Goal: Task Accomplishment & Management: Manage account settings

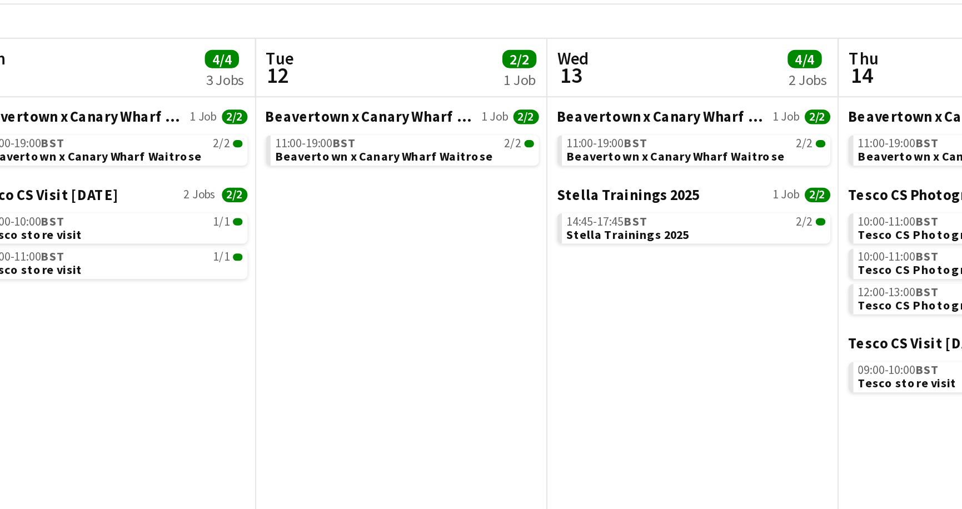
scroll to position [0, 301]
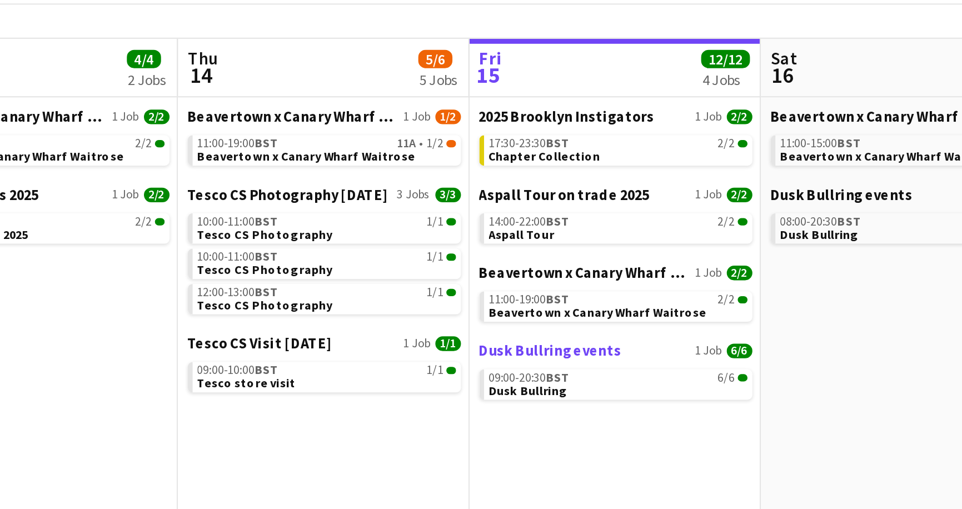
click at [383, 229] on span "Dusk Bullring events" at bounding box center [400, 231] width 65 height 8
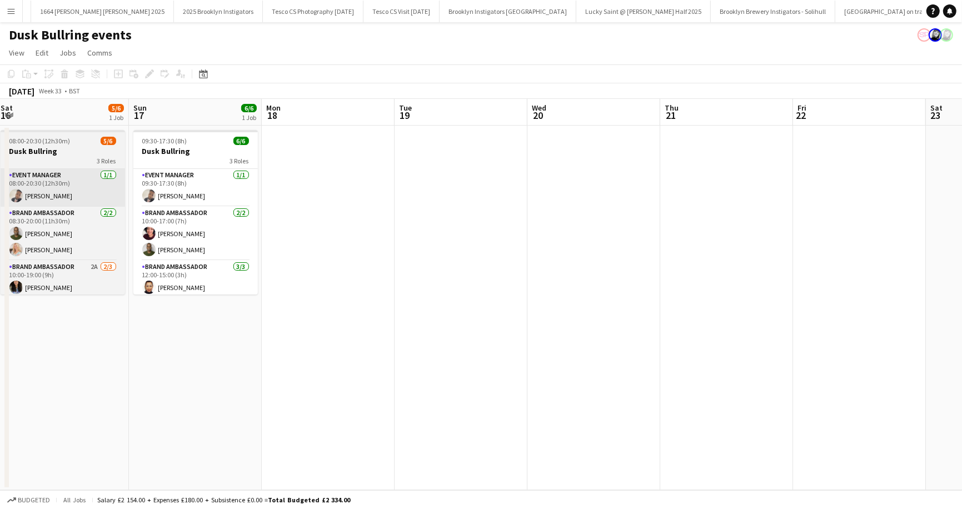
scroll to position [0, 260]
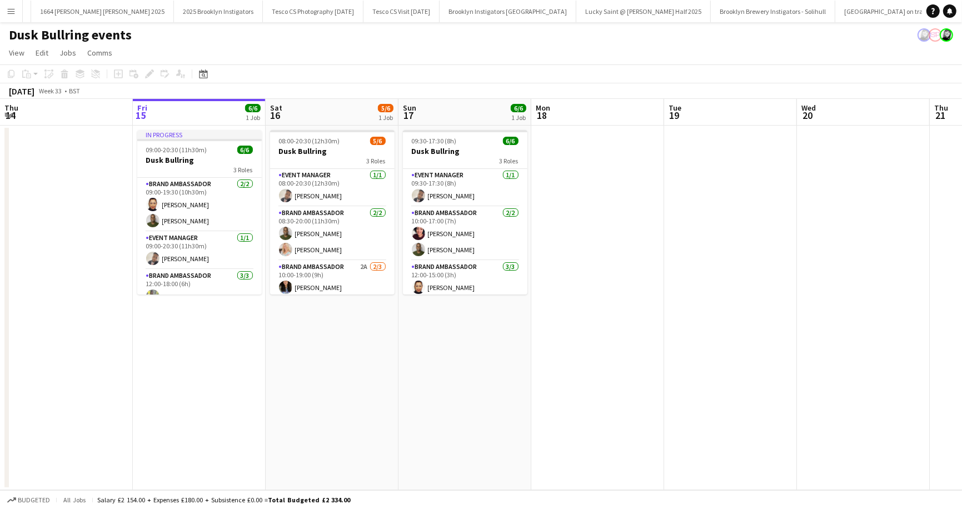
click at [13, 13] on app-icon "Menu" at bounding box center [11, 11] width 9 height 9
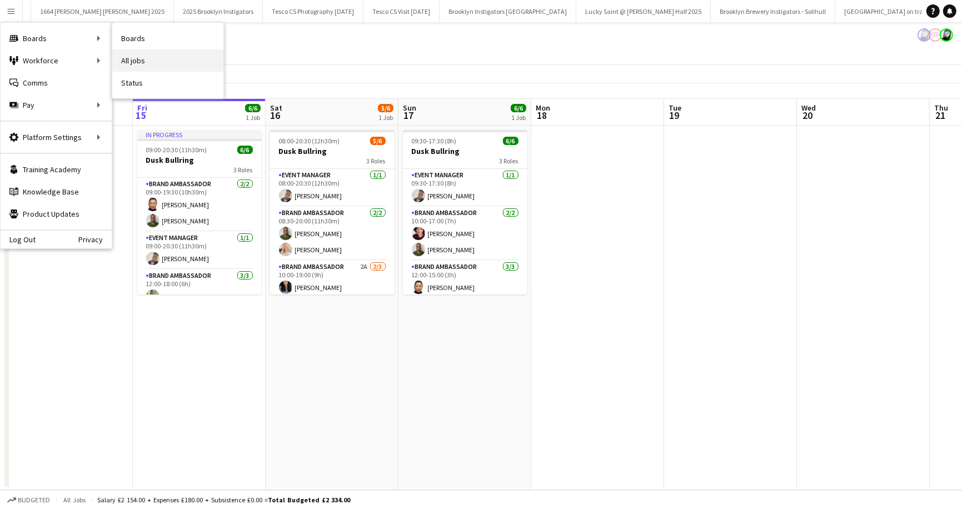
click at [125, 59] on link "All jobs" at bounding box center [167, 60] width 111 height 22
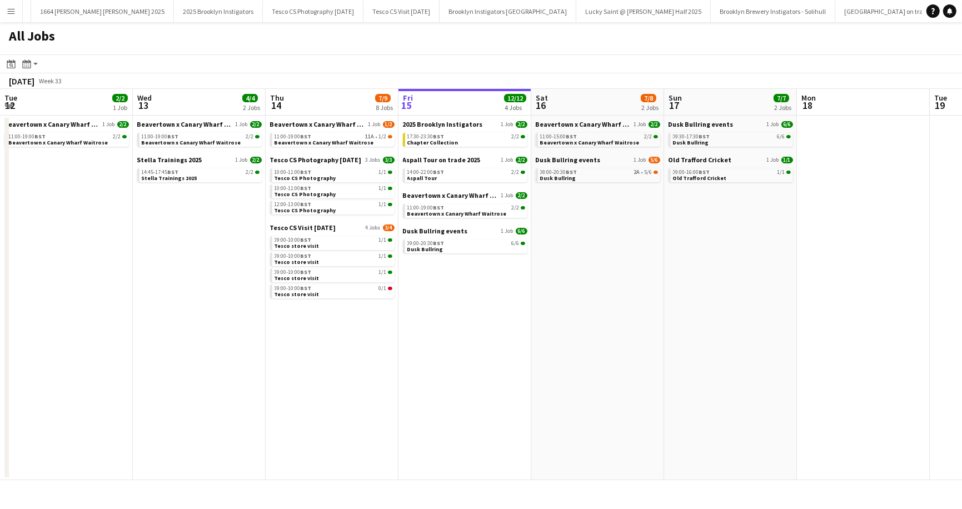
scroll to position [0, 266]
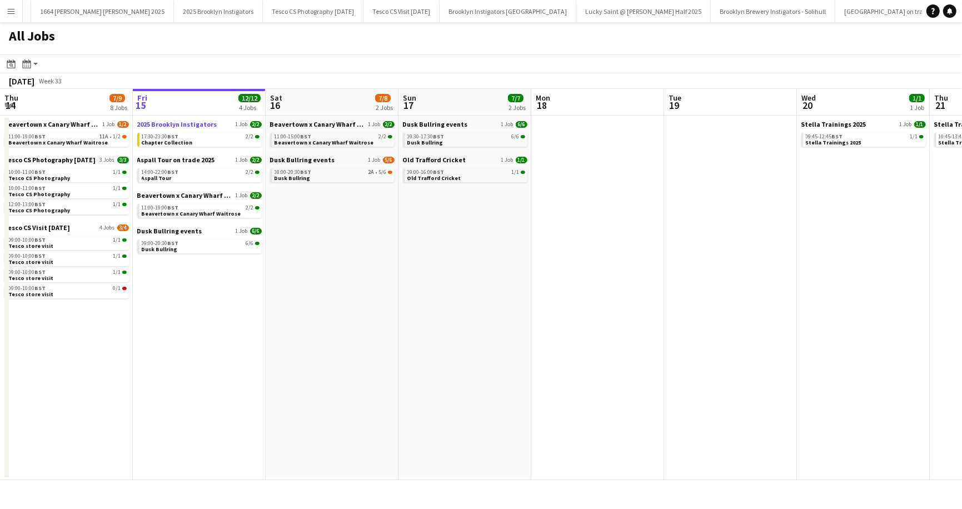
click at [148, 127] on span "2025 Brooklyn Instigators" at bounding box center [177, 124] width 80 height 8
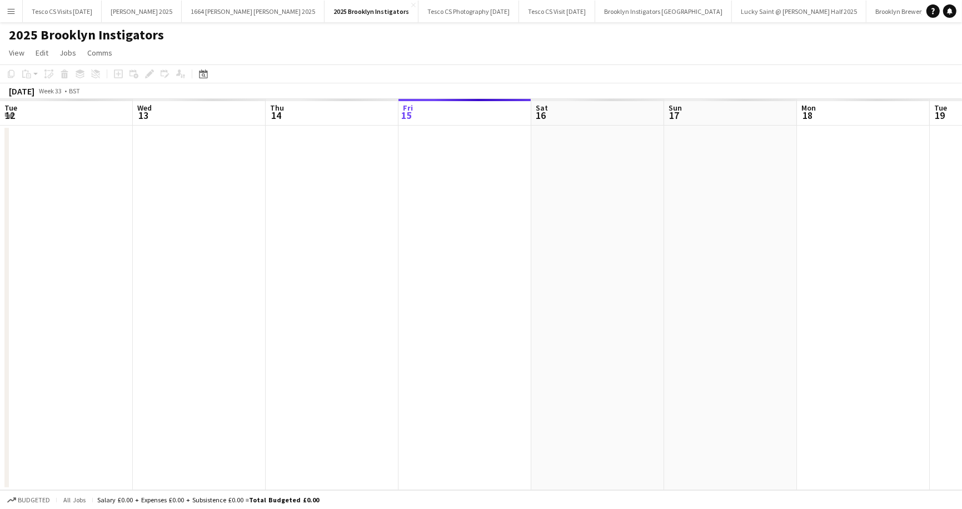
scroll to position [0, 266]
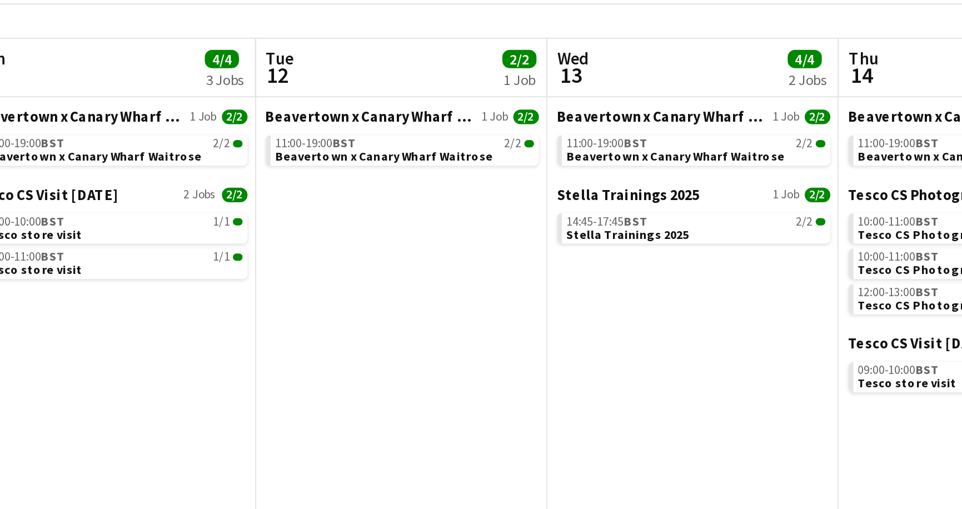
scroll to position [0, 301]
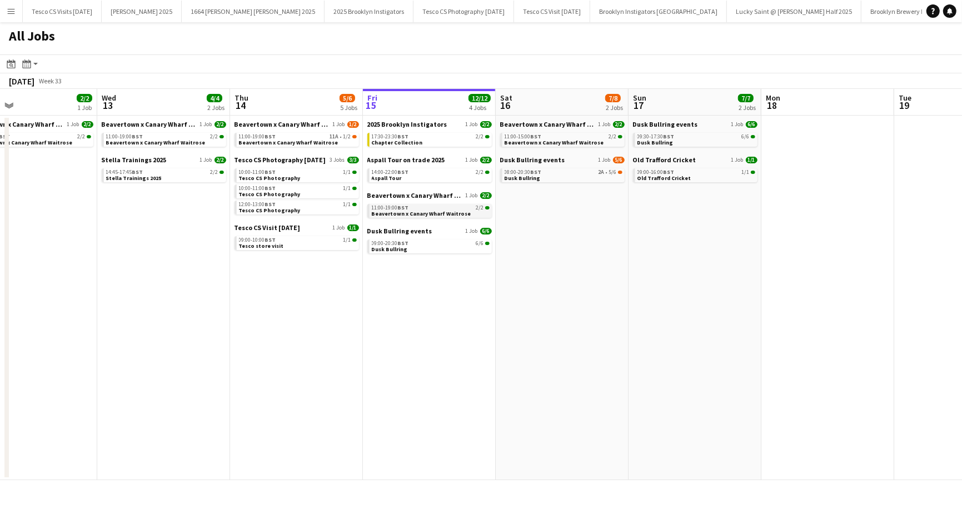
click at [399, 214] on span "Beavertown x Canary Wharf Waitrose" at bounding box center [422, 213] width 100 height 7
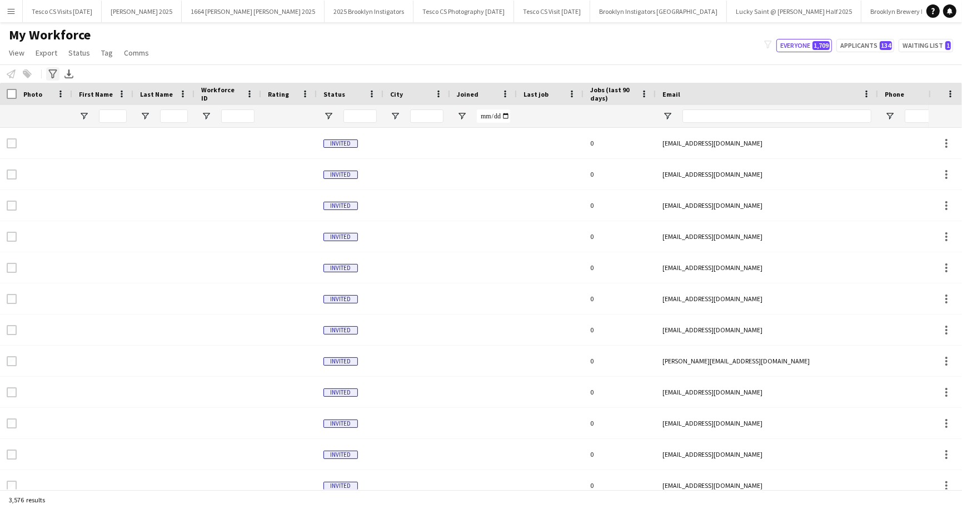
click at [54, 72] on icon "Advanced filters" at bounding box center [52, 74] width 9 height 9
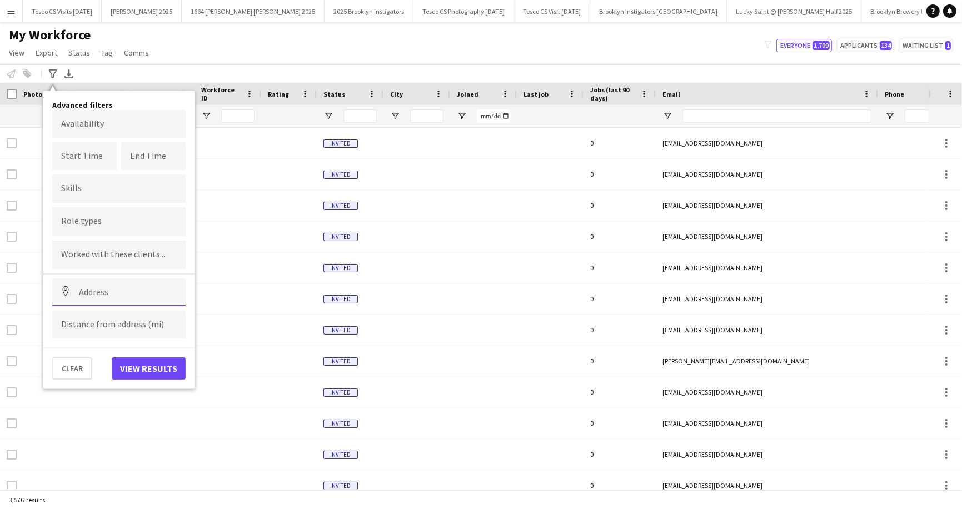
click at [82, 286] on input at bounding box center [118, 293] width 133 height 28
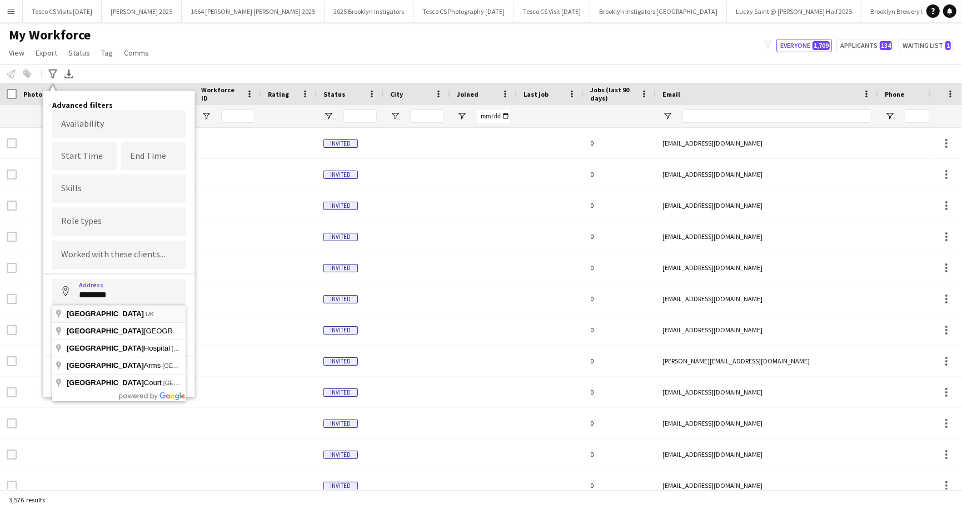
type input "**********"
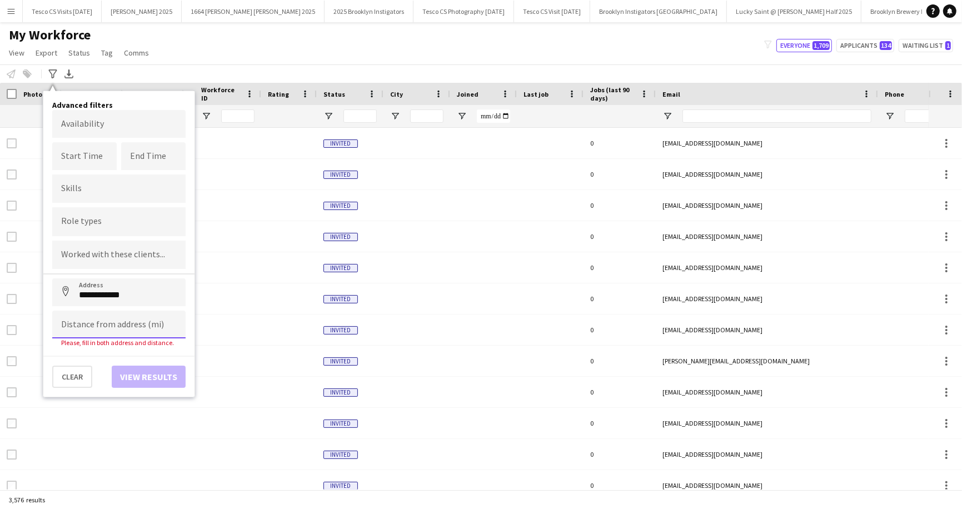
click at [78, 324] on input at bounding box center [118, 325] width 133 height 28
type input "*****"
click at [124, 371] on button "View results" at bounding box center [149, 369] width 74 height 22
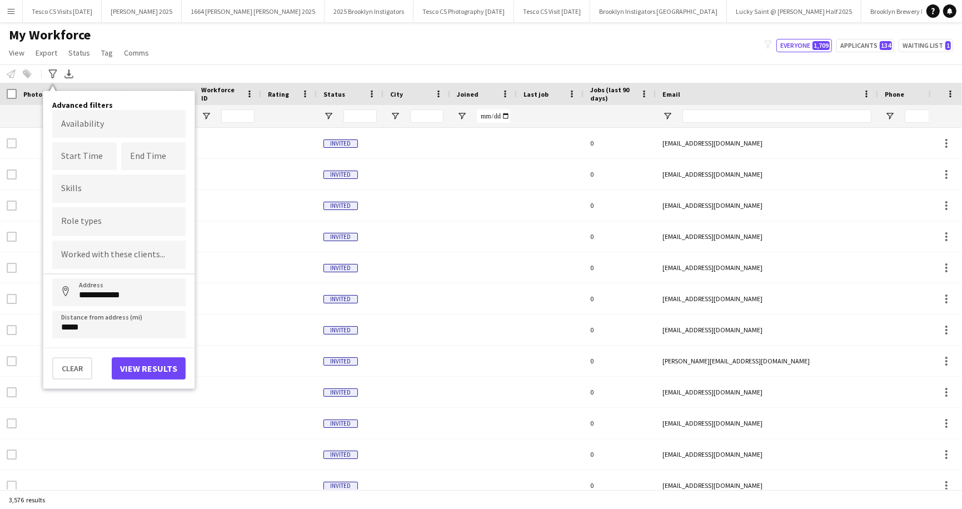
type input "**********"
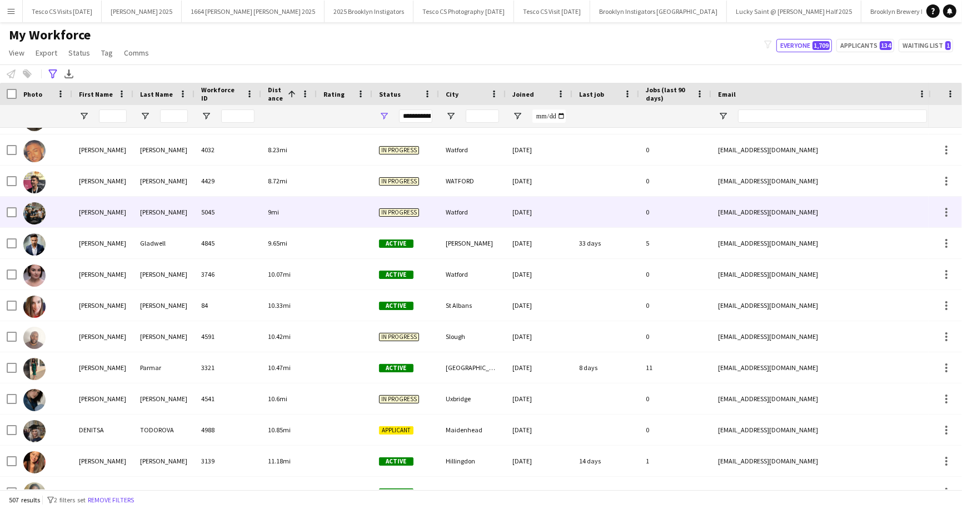
scroll to position [59, 0]
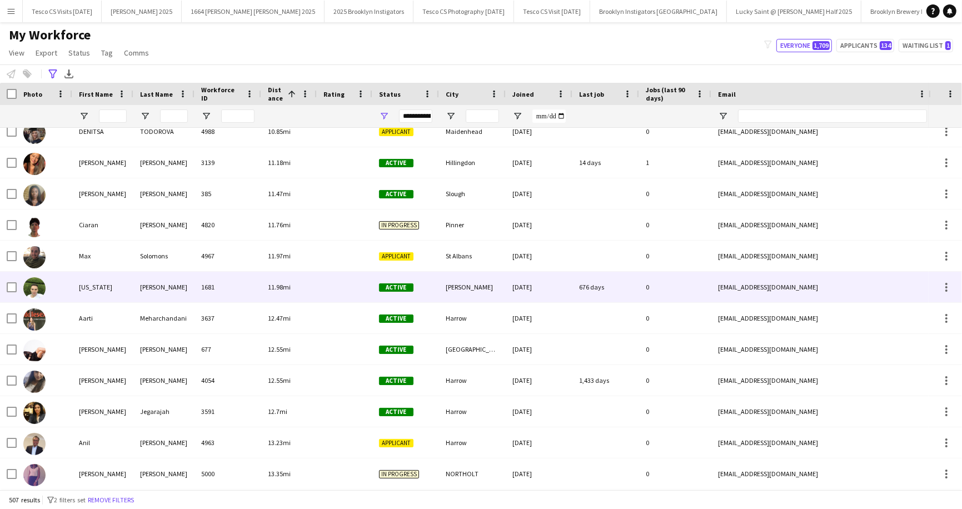
click at [94, 284] on div "Texas" at bounding box center [102, 287] width 61 height 31
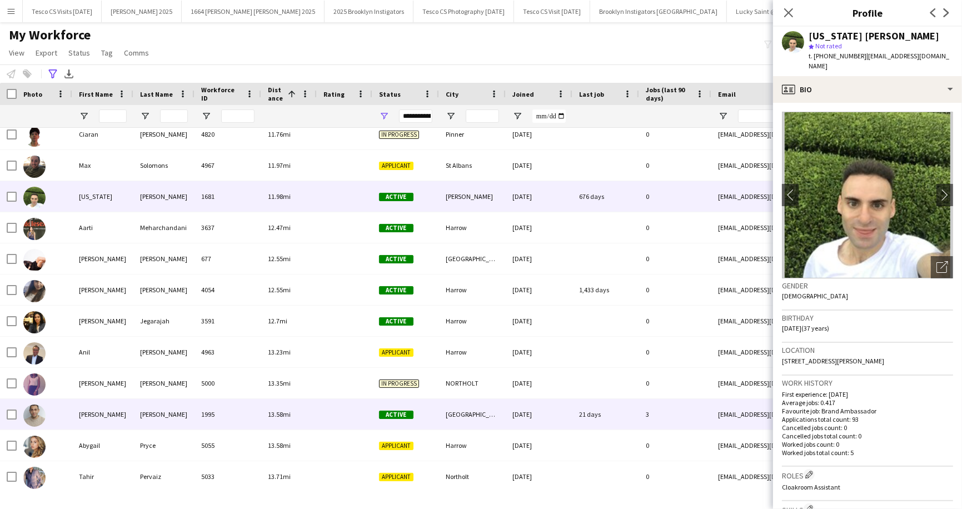
click at [143, 418] on div "CARR" at bounding box center [163, 414] width 61 height 31
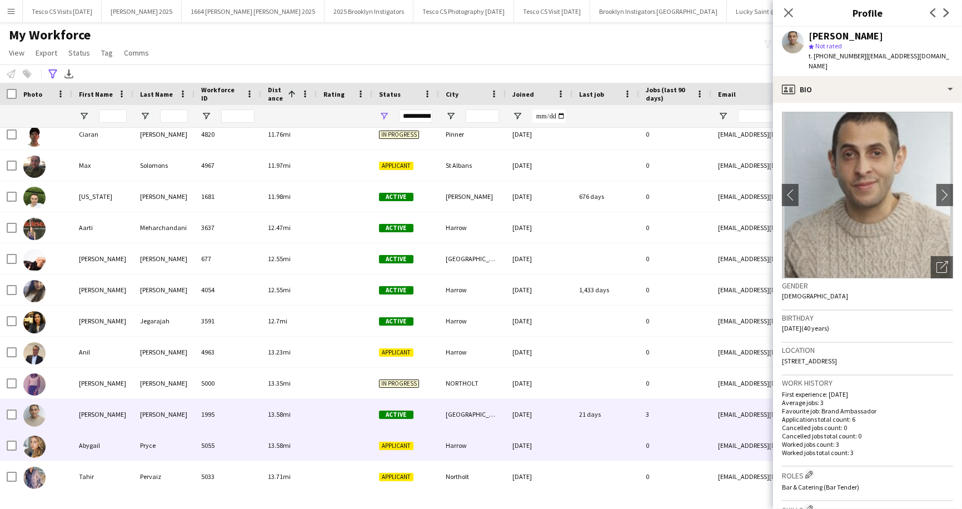
click at [149, 446] on div "Pryce" at bounding box center [163, 445] width 61 height 31
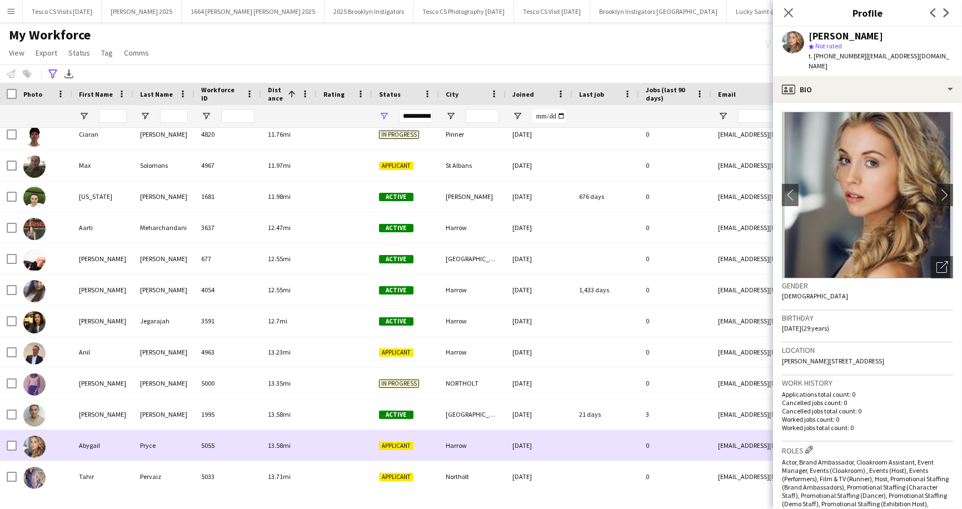
click at [386, 445] on span "Applicant" at bounding box center [396, 446] width 34 height 8
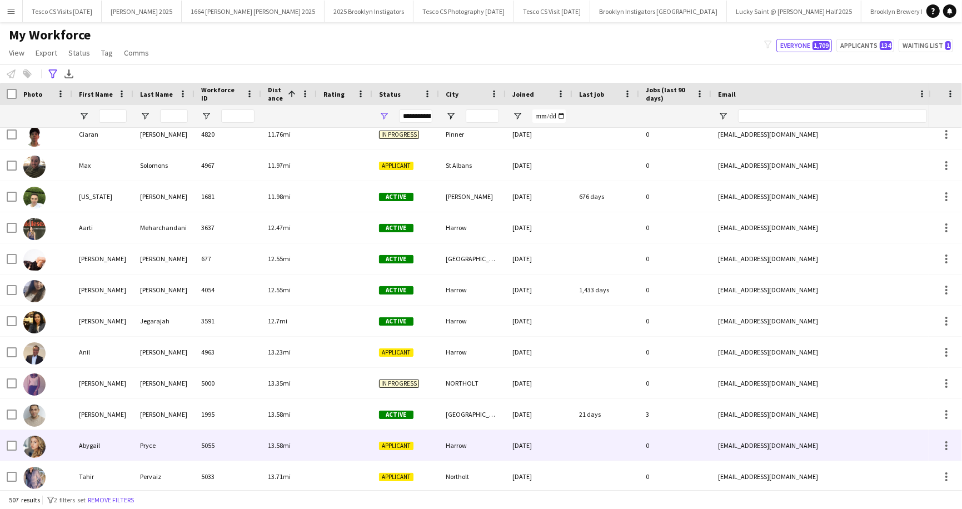
click at [386, 445] on span "Applicant" at bounding box center [396, 446] width 34 height 8
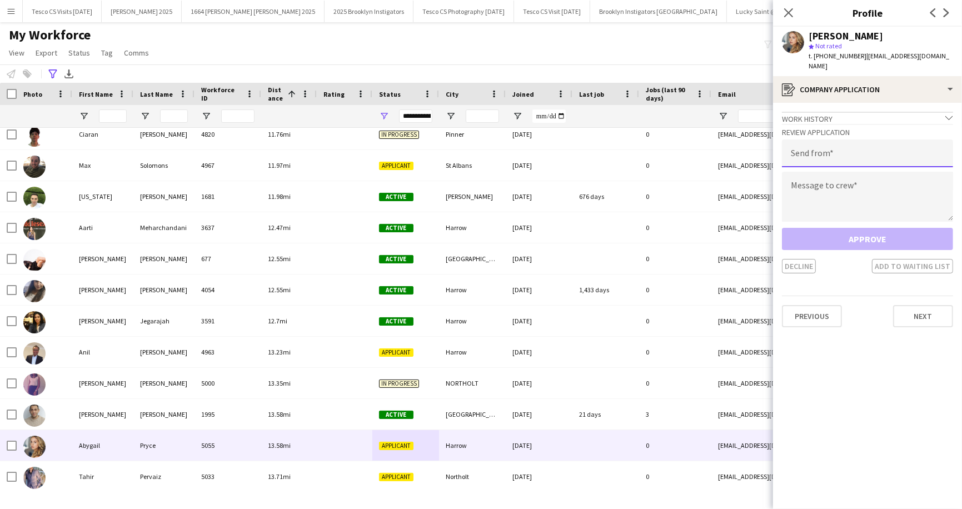
click at [820, 147] on input "email" at bounding box center [867, 154] width 171 height 28
type input "**********"
click at [848, 179] on textarea at bounding box center [867, 197] width 171 height 50
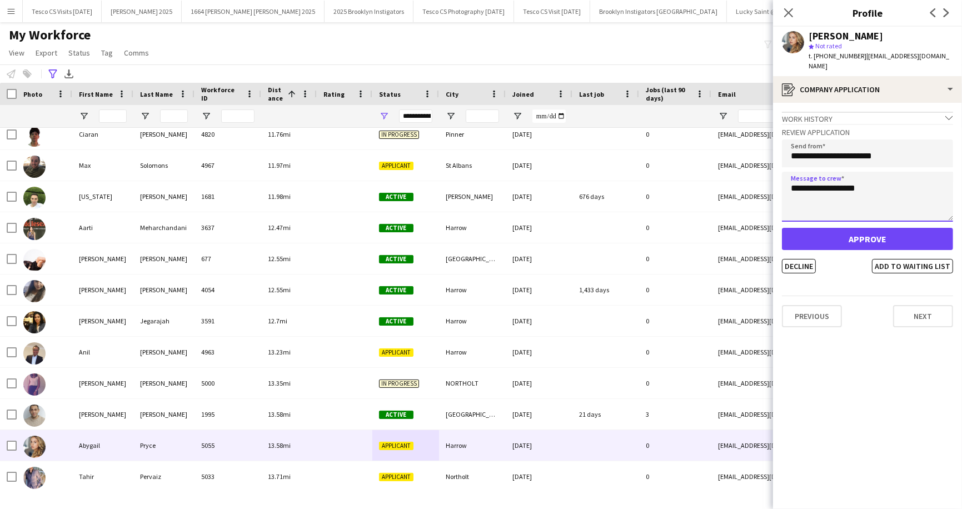
type textarea "**********"
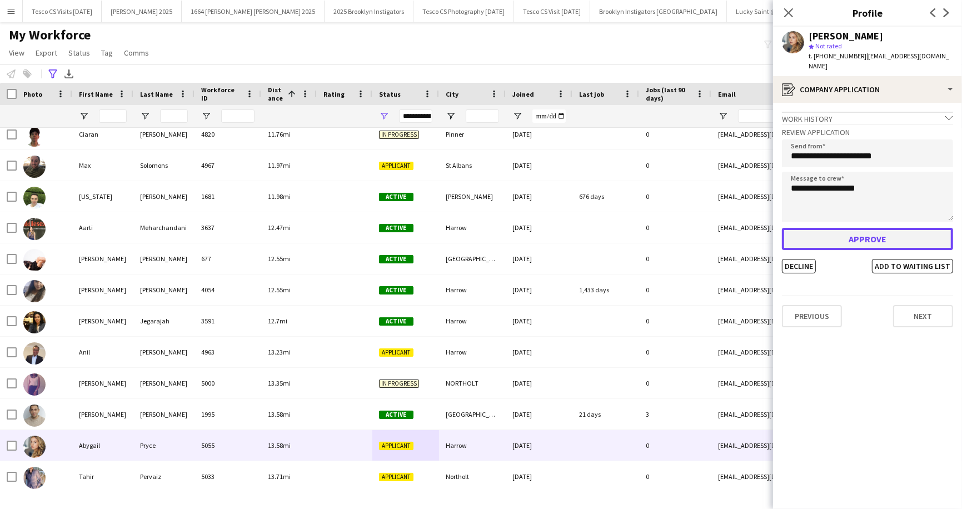
click at [870, 231] on button "Approve" at bounding box center [867, 239] width 171 height 22
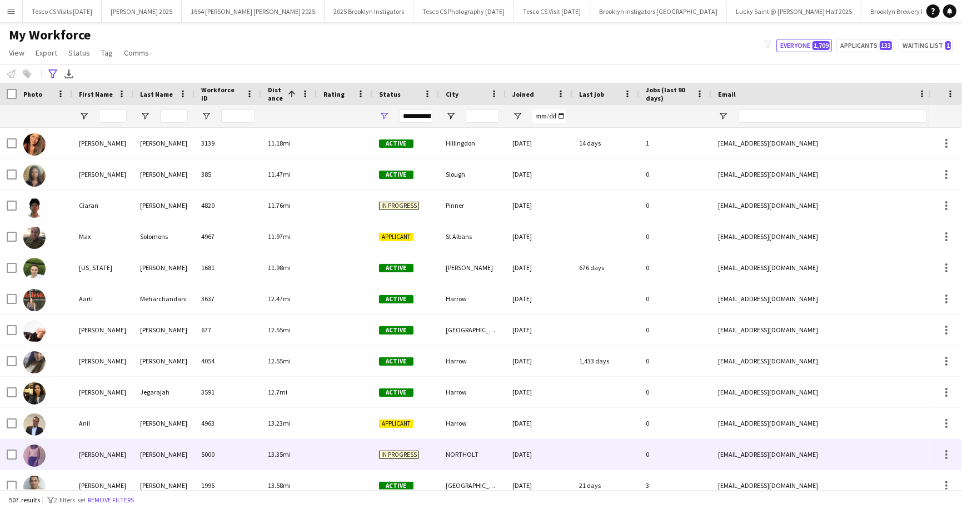
scroll to position [421, 0]
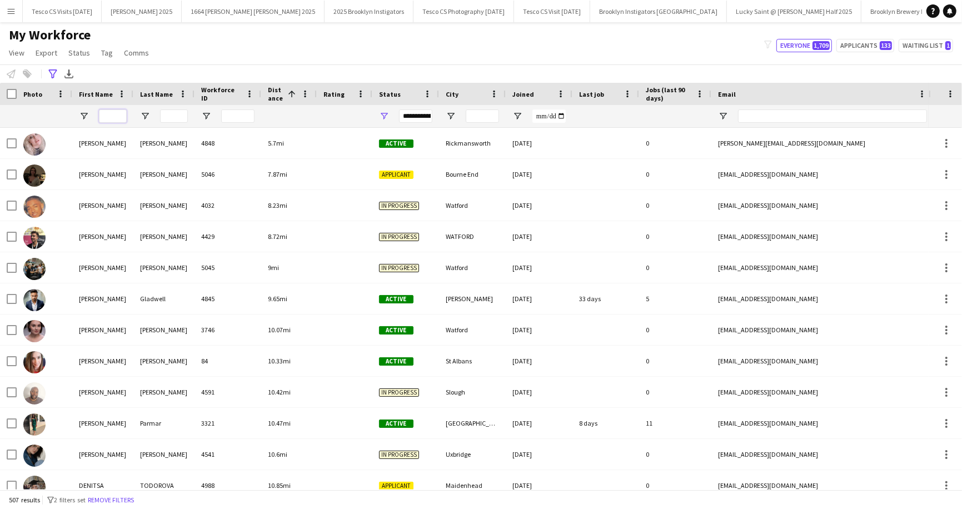
click at [120, 116] on input "First Name Filter Input" at bounding box center [113, 116] width 28 height 13
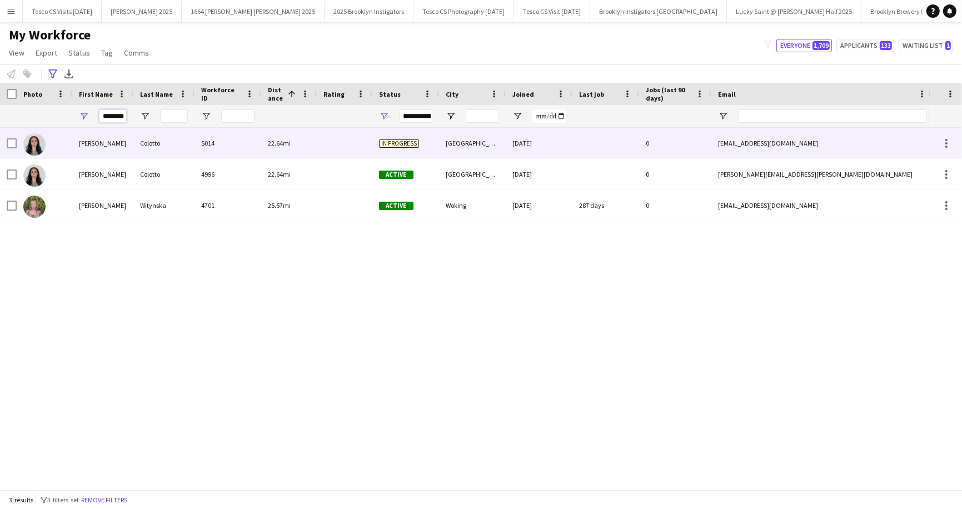
type input "********"
click at [88, 140] on div "Gabriela" at bounding box center [102, 143] width 61 height 31
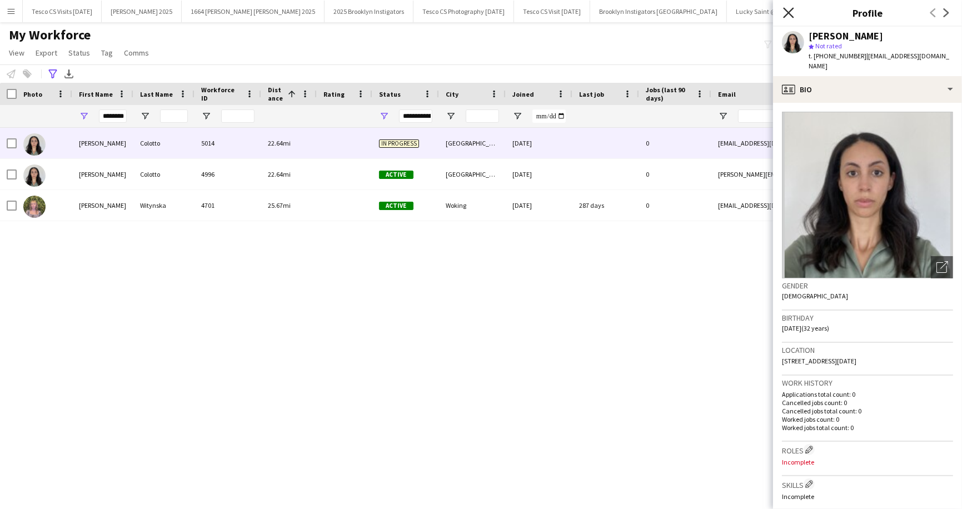
click at [786, 13] on icon "Close pop-in" at bounding box center [788, 12] width 11 height 11
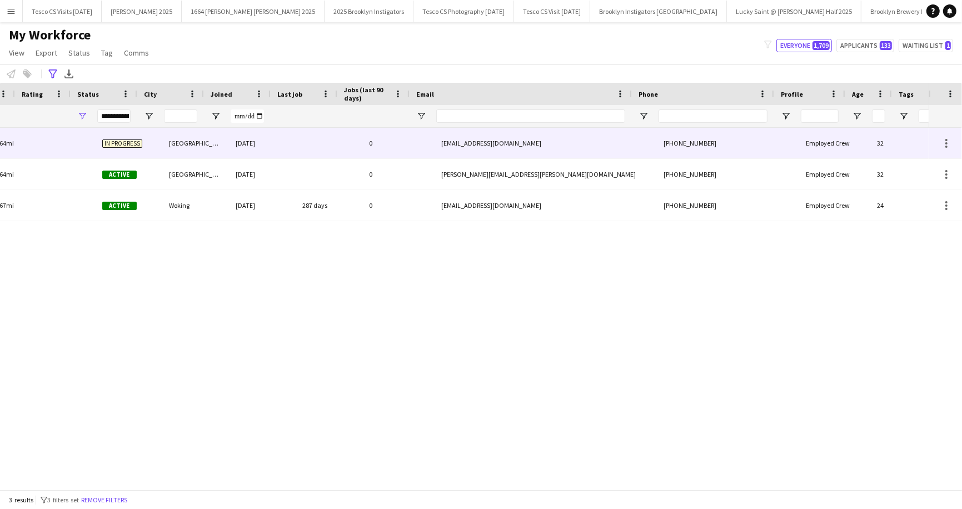
scroll to position [0, 277]
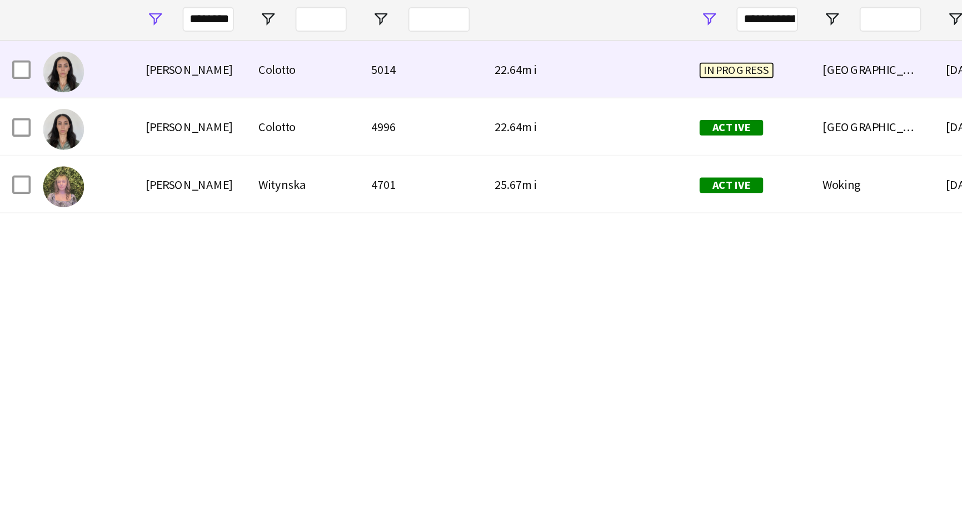
click at [104, 143] on div "Gabriela" at bounding box center [102, 143] width 61 height 31
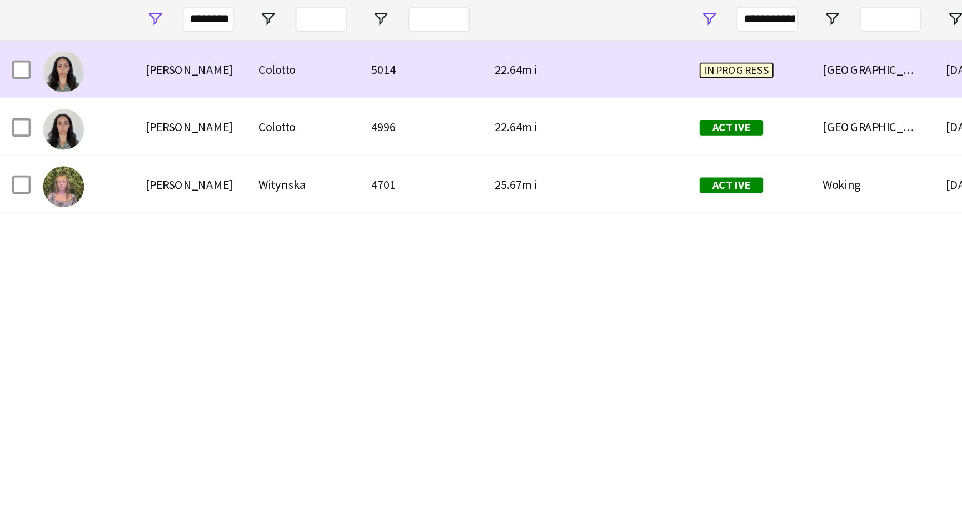
click at [96, 145] on div "Gabriela" at bounding box center [102, 143] width 61 height 31
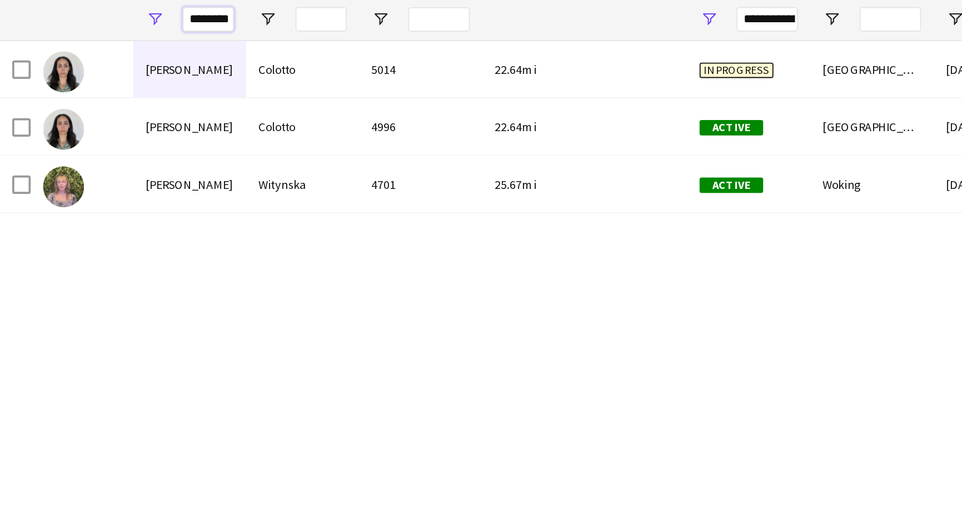
drag, startPoint x: 103, startPoint y: 117, endPoint x: 127, endPoint y: 118, distance: 23.4
click at [127, 118] on div "********" at bounding box center [102, 116] width 61 height 22
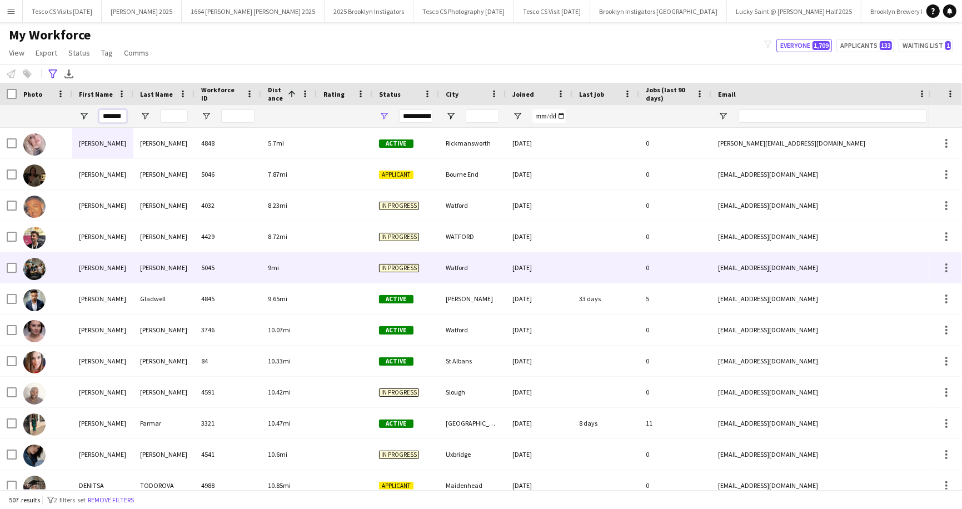
type input "********"
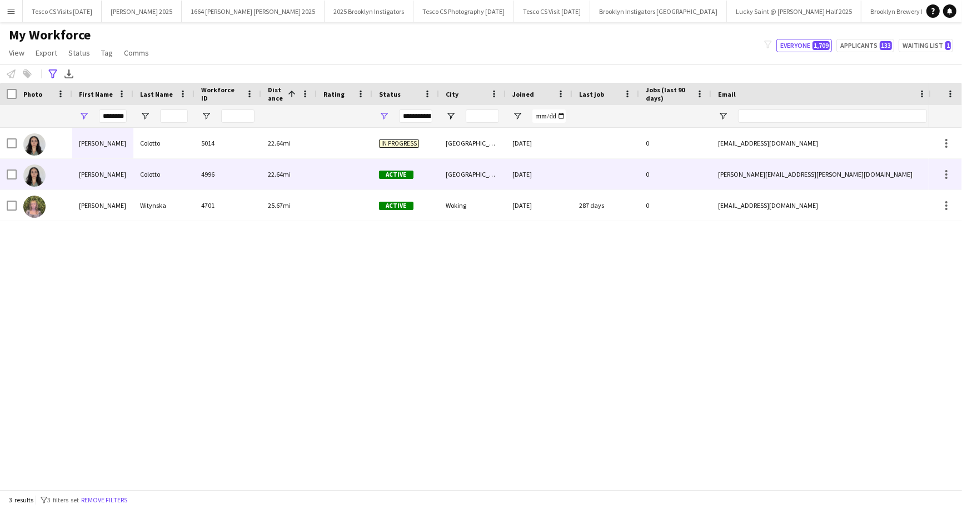
click at [103, 175] on div "Gabriela" at bounding box center [102, 174] width 61 height 31
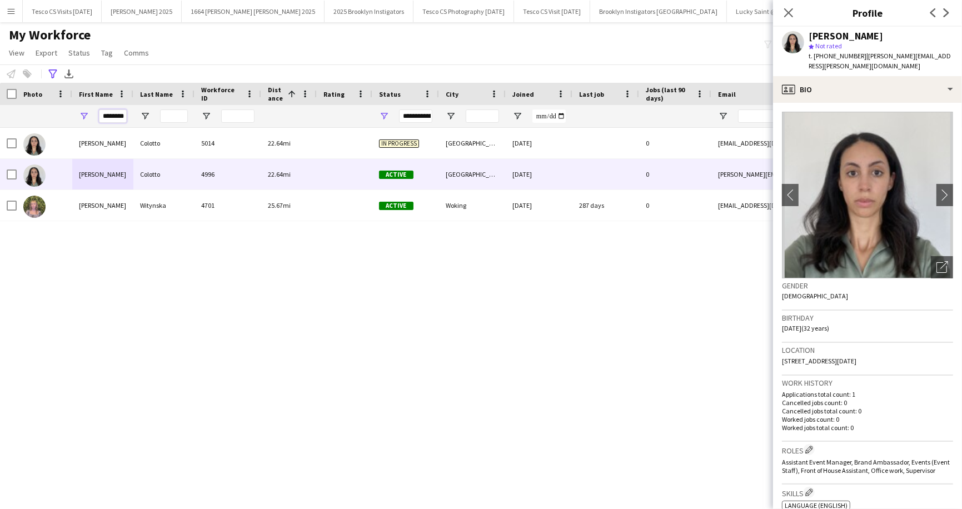
drag, startPoint x: 101, startPoint y: 115, endPoint x: 125, endPoint y: 116, distance: 23.4
click at [125, 116] on input "********" at bounding box center [113, 116] width 28 height 13
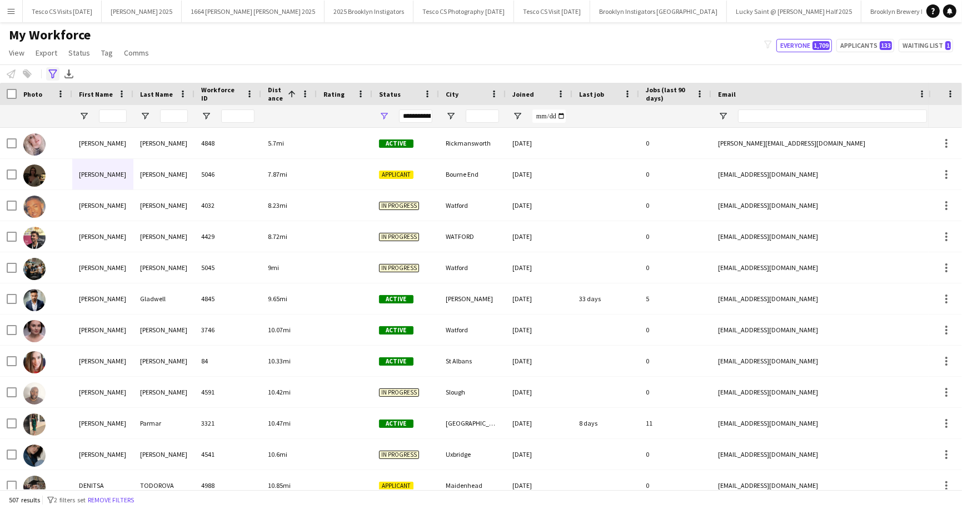
click at [52, 72] on icon "Advanced filters" at bounding box center [52, 74] width 9 height 9
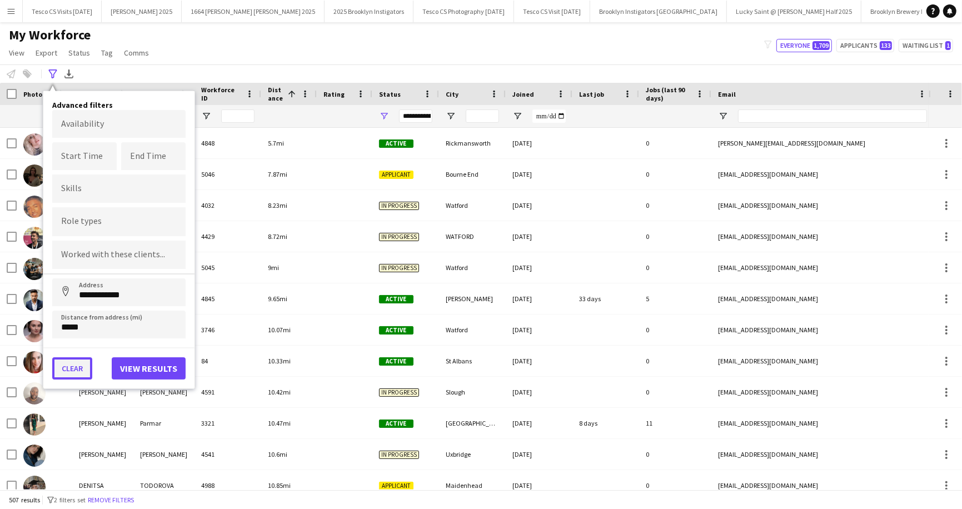
click at [66, 365] on button "Clear" at bounding box center [72, 369] width 40 height 22
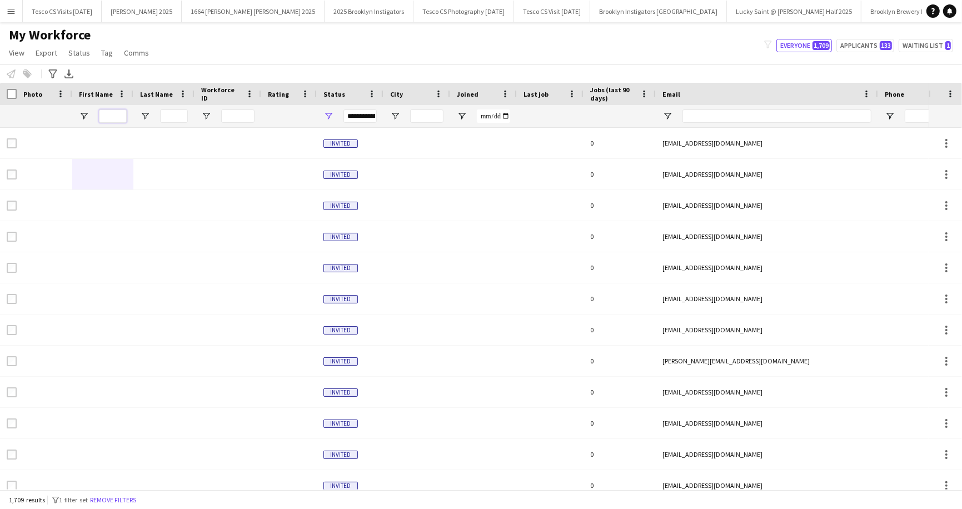
click at [116, 119] on input "First Name Filter Input" at bounding box center [113, 116] width 28 height 13
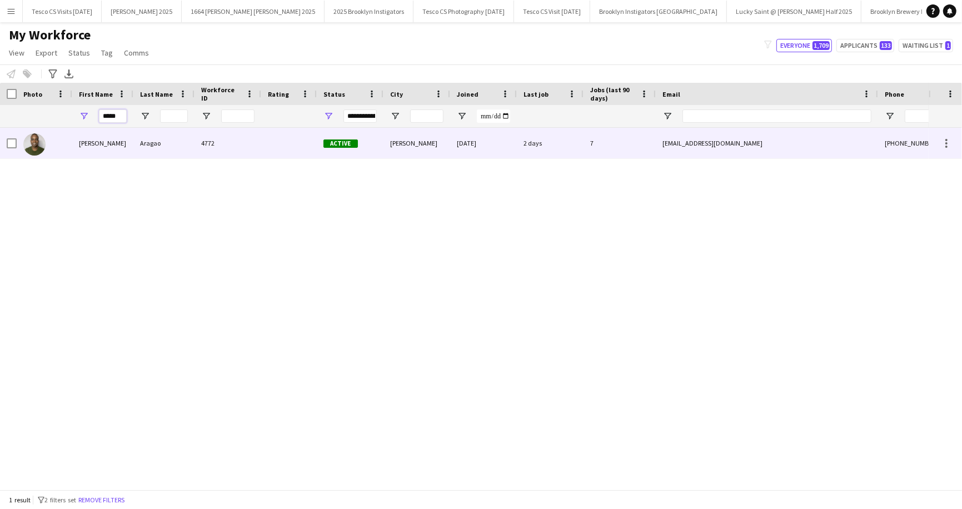
type input "*****"
click at [98, 147] on div "Paulo Andre" at bounding box center [102, 143] width 61 height 31
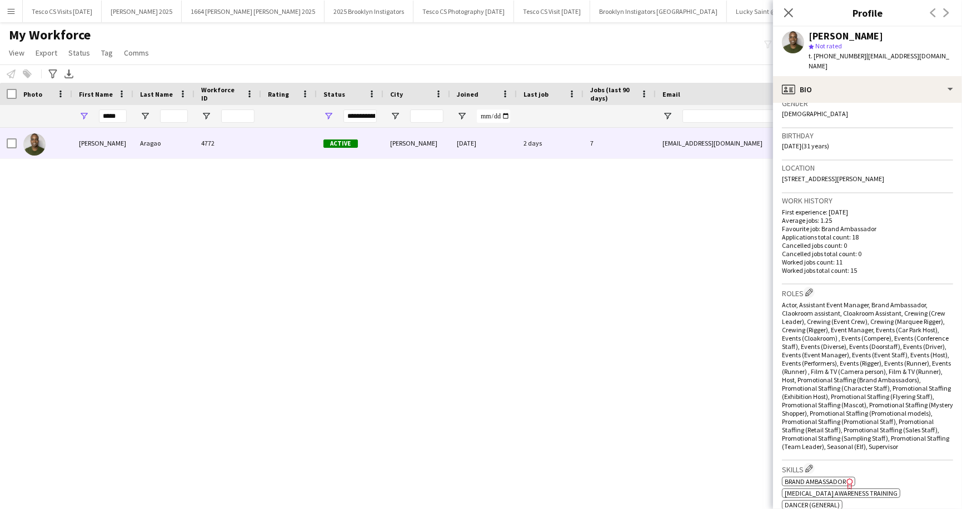
scroll to position [0, 0]
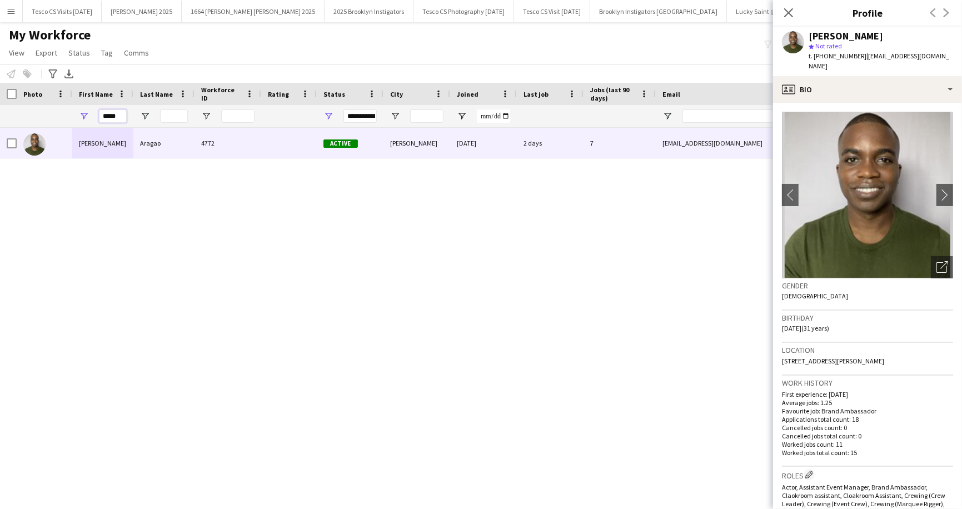
drag, startPoint x: 120, startPoint y: 114, endPoint x: 92, endPoint y: 114, distance: 27.8
click at [92, 114] on div "*****" at bounding box center [102, 116] width 61 height 22
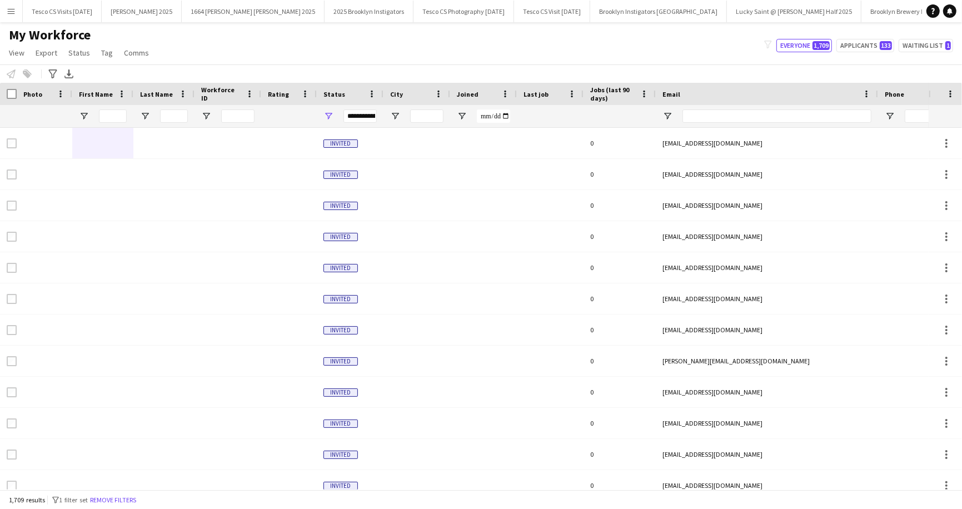
click at [209, 37] on div "My Workforce View Views Default view New view Update view Delete view Edit name…" at bounding box center [481, 46] width 962 height 38
click at [51, 75] on icon "Advanced filters" at bounding box center [52, 74] width 9 height 9
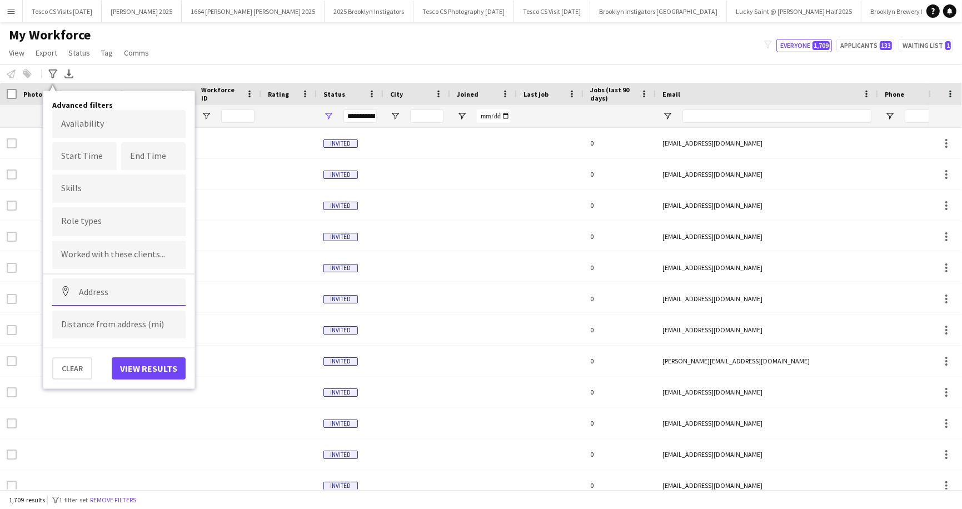
click at [85, 289] on input at bounding box center [118, 293] width 133 height 28
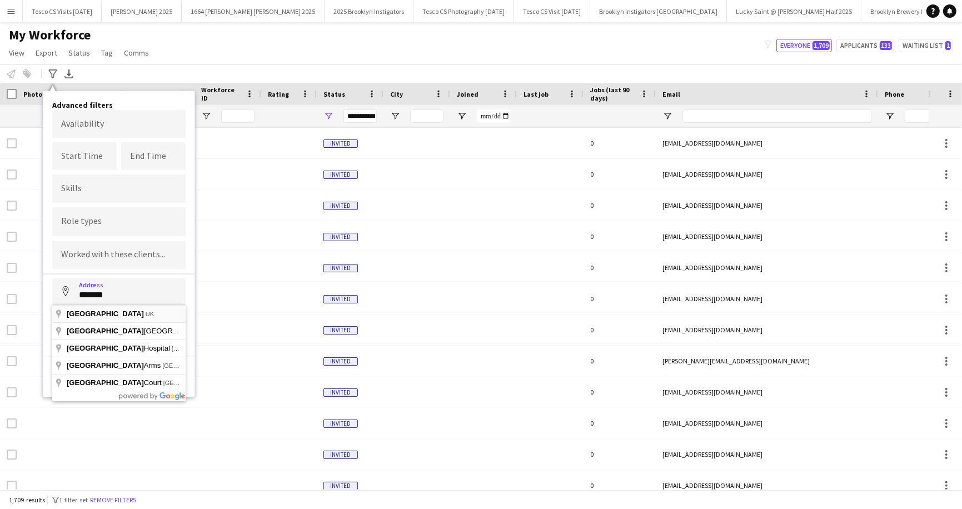
type input "**********"
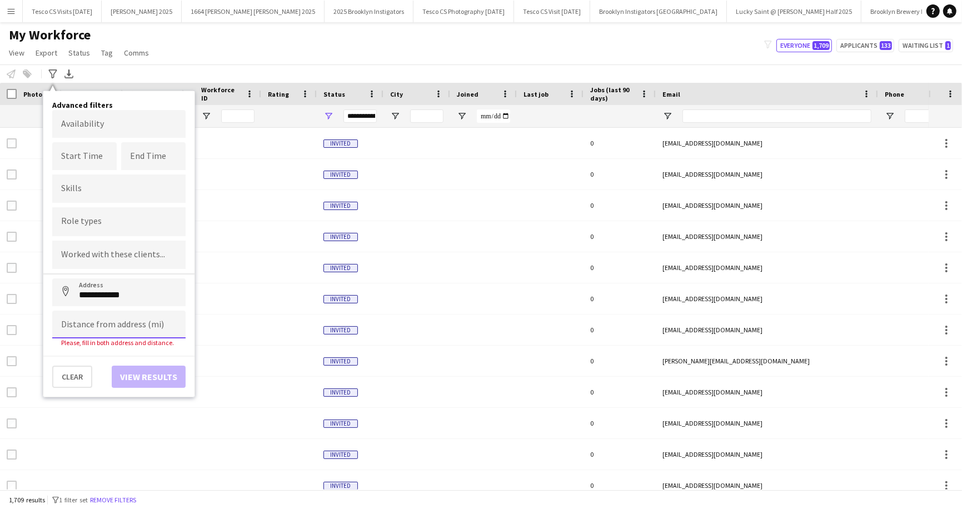
click at [105, 325] on input at bounding box center [118, 325] width 133 height 28
type input "*****"
click at [150, 364] on button "View results" at bounding box center [149, 369] width 74 height 22
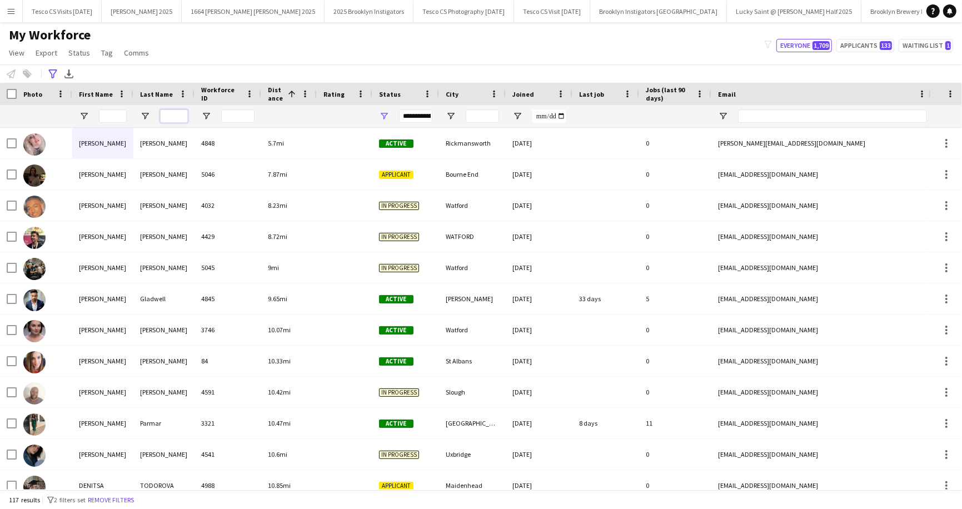
click at [166, 116] on input "Last Name Filter Input" at bounding box center [174, 116] width 28 height 13
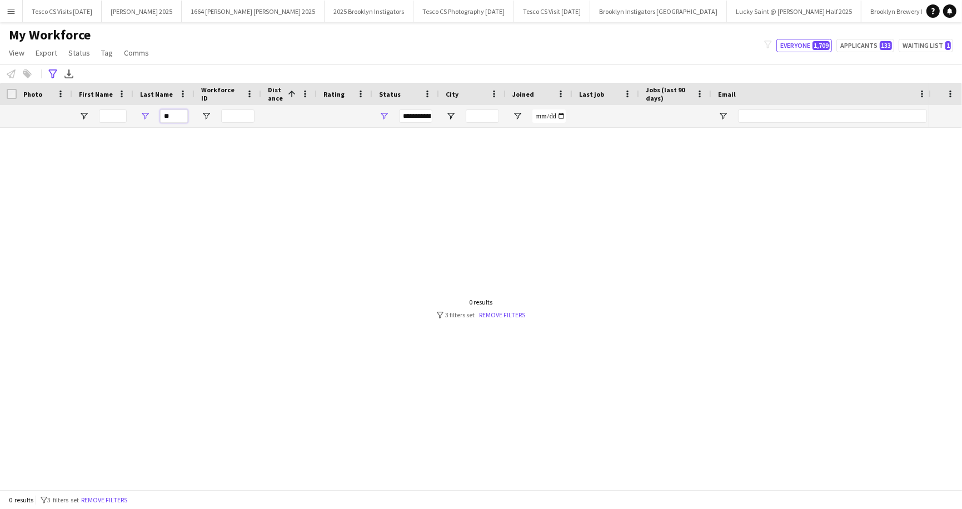
type input "*"
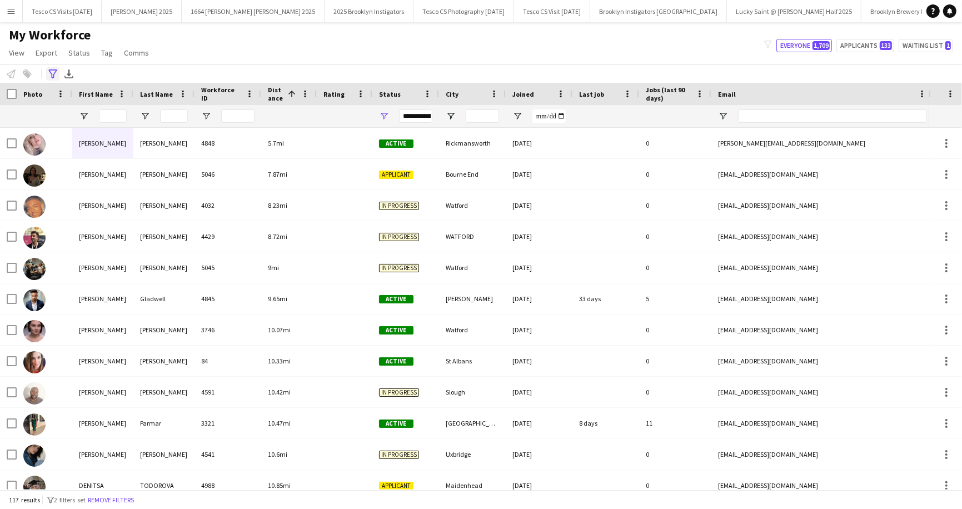
click at [53, 71] on icon "Advanced filters" at bounding box center [52, 74] width 9 height 9
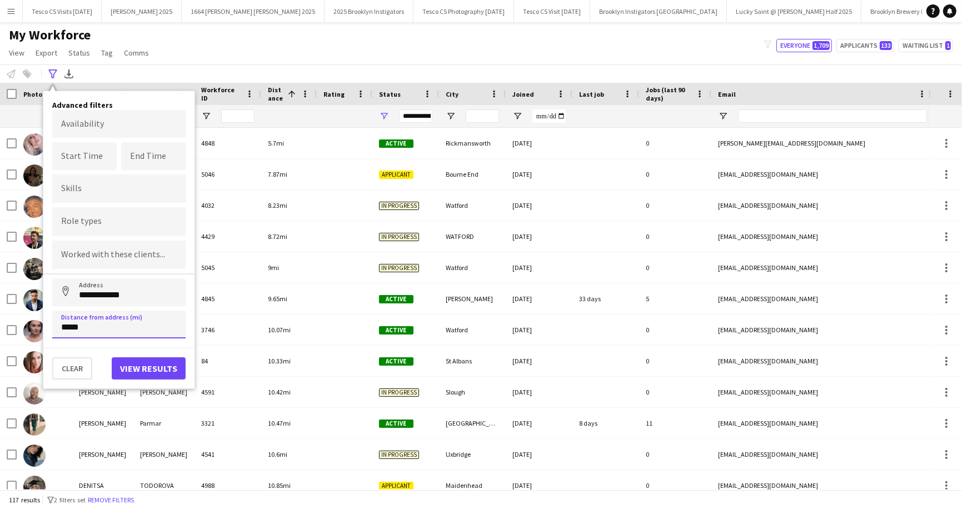
click at [70, 333] on input "*****" at bounding box center [118, 325] width 133 height 28
drag, startPoint x: 61, startPoint y: 322, endPoint x: 83, endPoint y: 324, distance: 22.3
click at [83, 324] on input "*****" at bounding box center [118, 325] width 133 height 28
click at [87, 324] on input at bounding box center [118, 325] width 133 height 28
type input "*****"
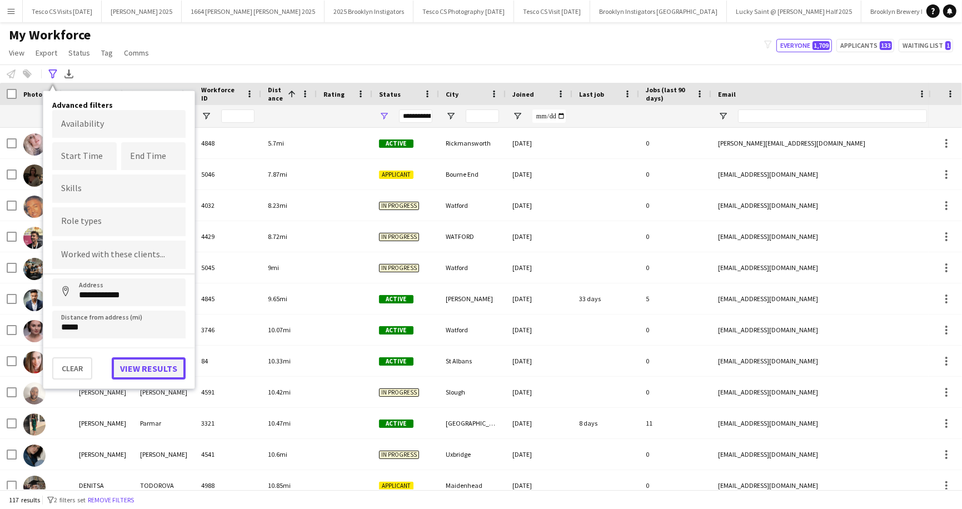
click at [141, 373] on button "View results" at bounding box center [149, 369] width 74 height 22
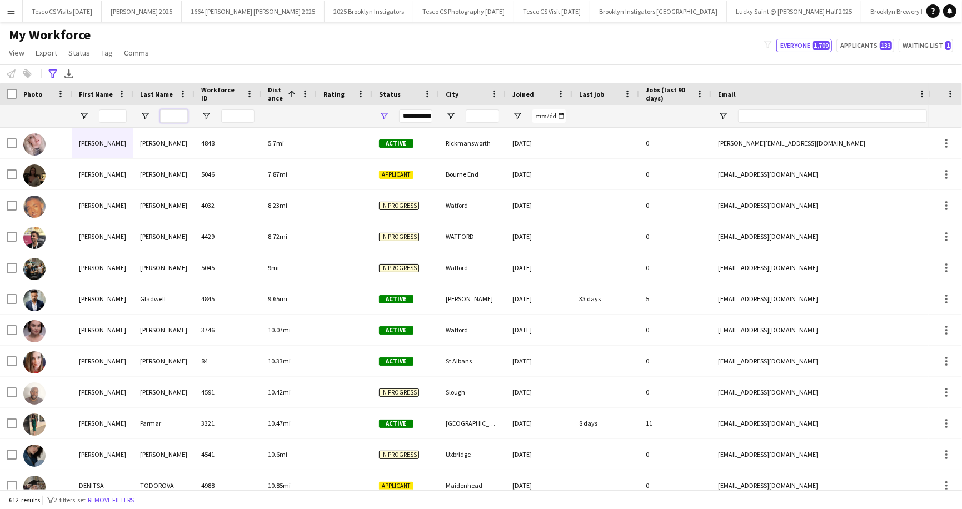
click at [176, 114] on input "Last Name Filter Input" at bounding box center [174, 116] width 28 height 13
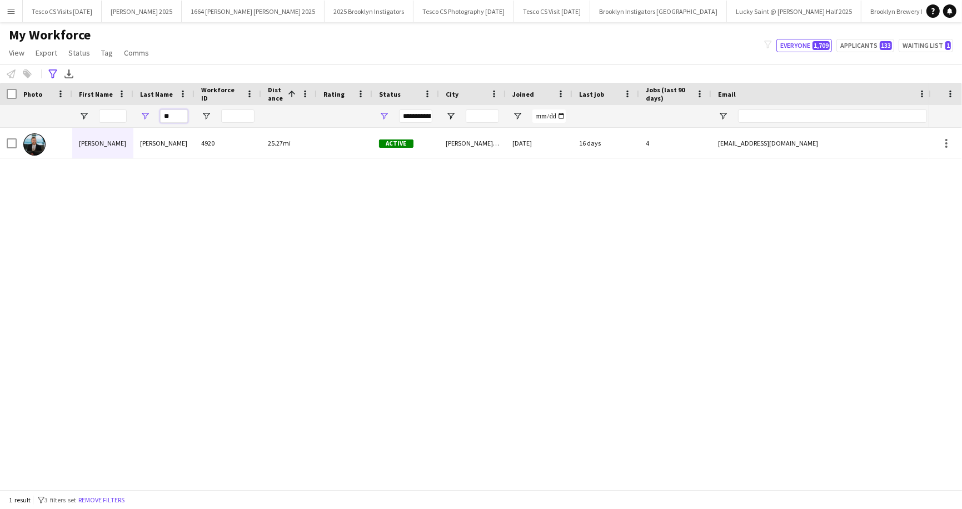
type input "*"
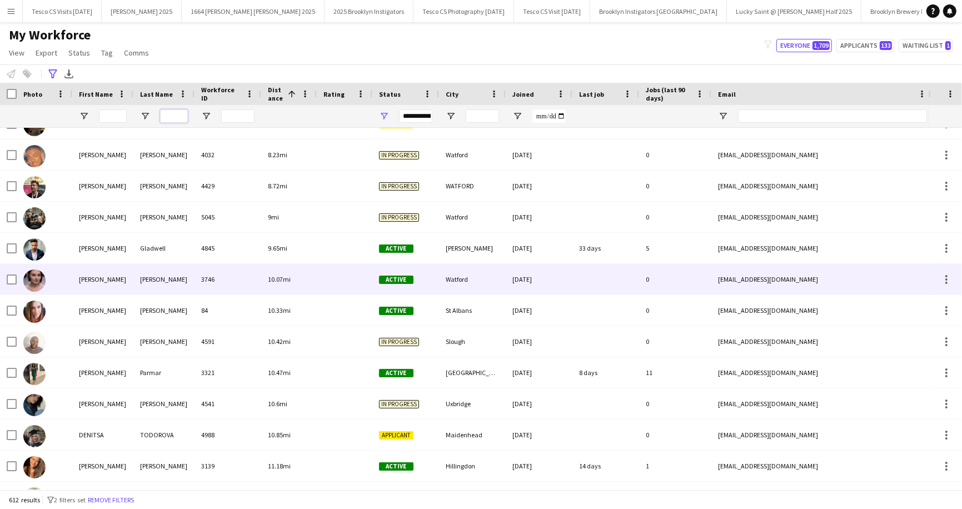
scroll to position [51, 0]
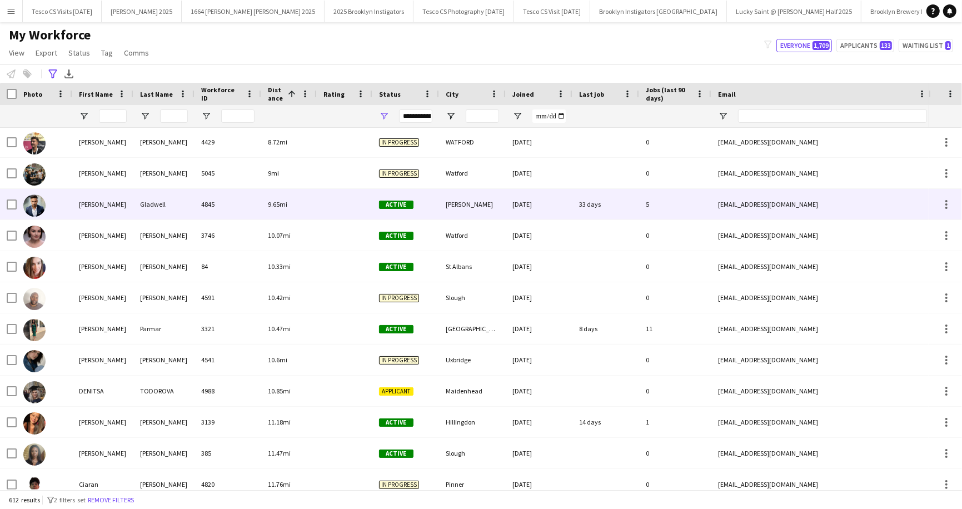
click at [107, 207] on div "Nathan" at bounding box center [102, 204] width 61 height 31
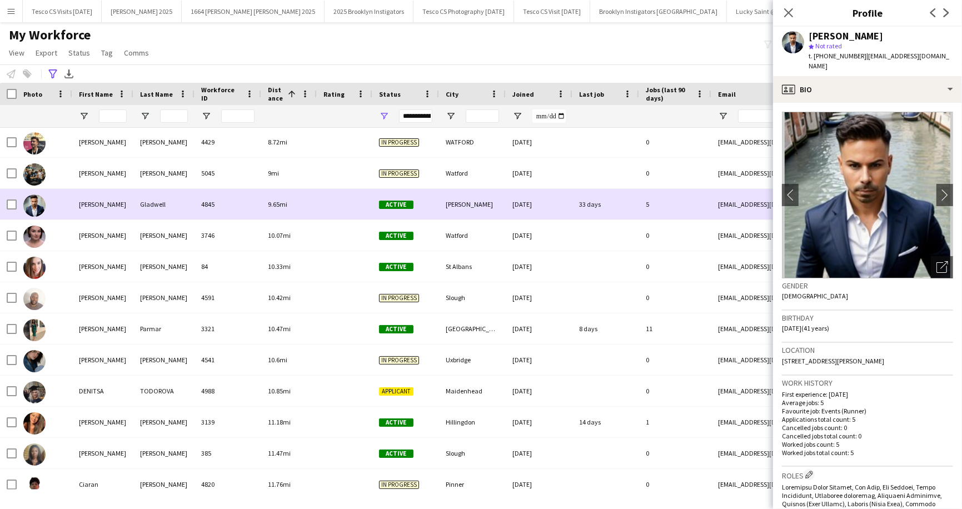
click at [83, 207] on div "Nathan" at bounding box center [102, 204] width 61 height 31
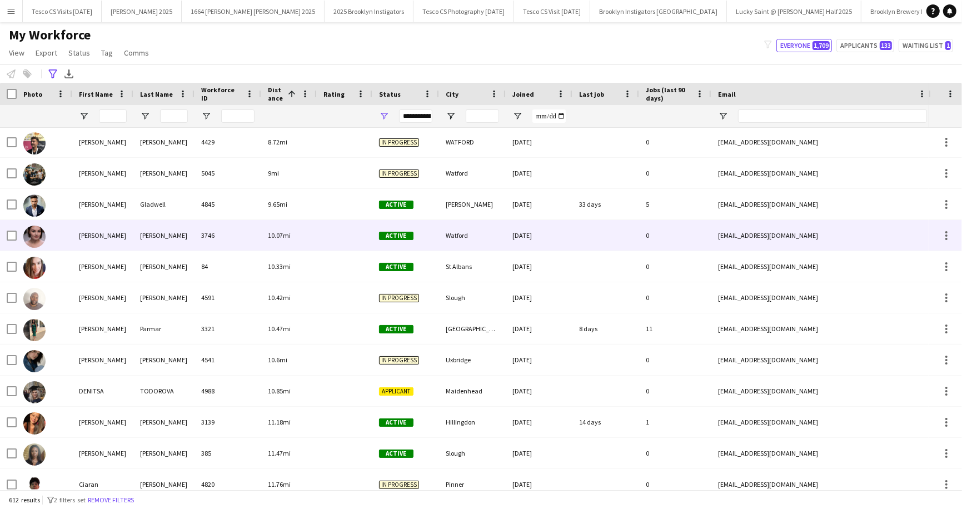
click at [82, 234] on div "Emily" at bounding box center [102, 235] width 61 height 31
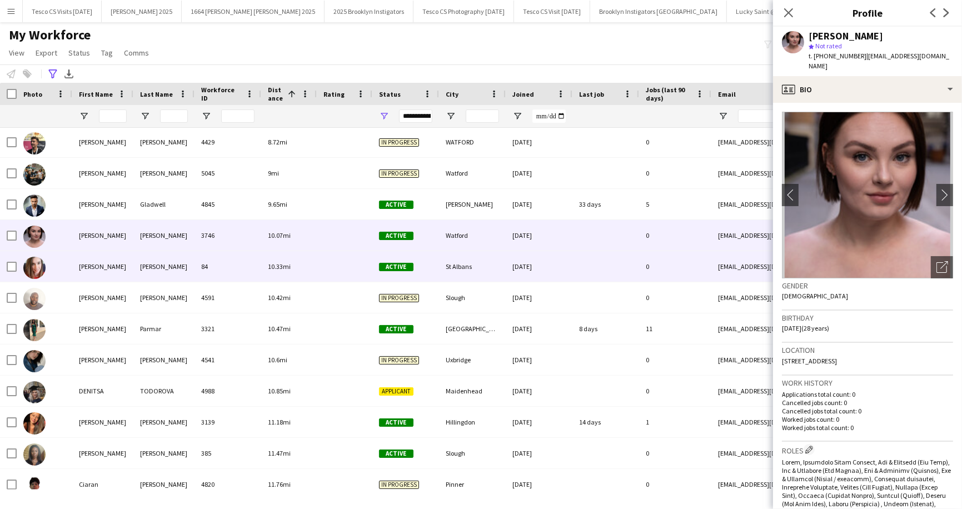
click at [97, 261] on div "Louise" at bounding box center [102, 266] width 61 height 31
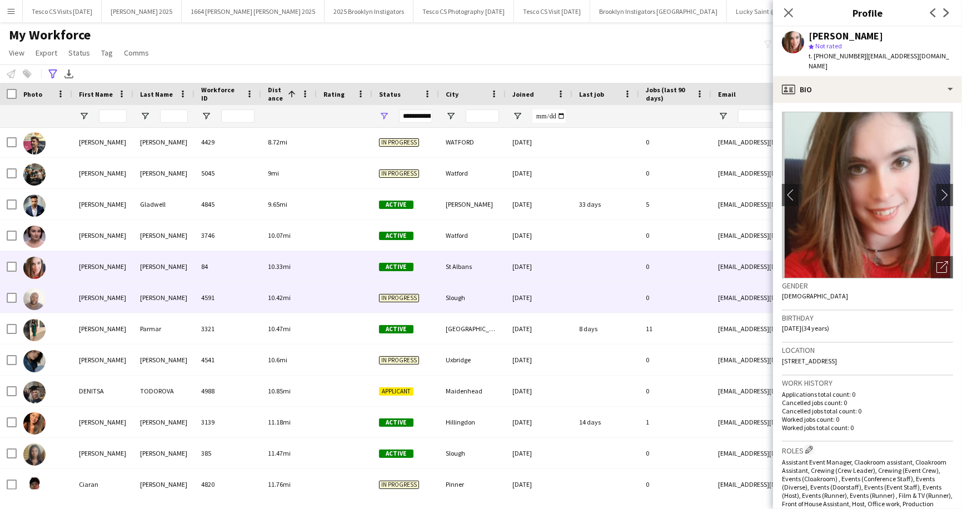
click at [94, 300] on div "Justin" at bounding box center [102, 297] width 61 height 31
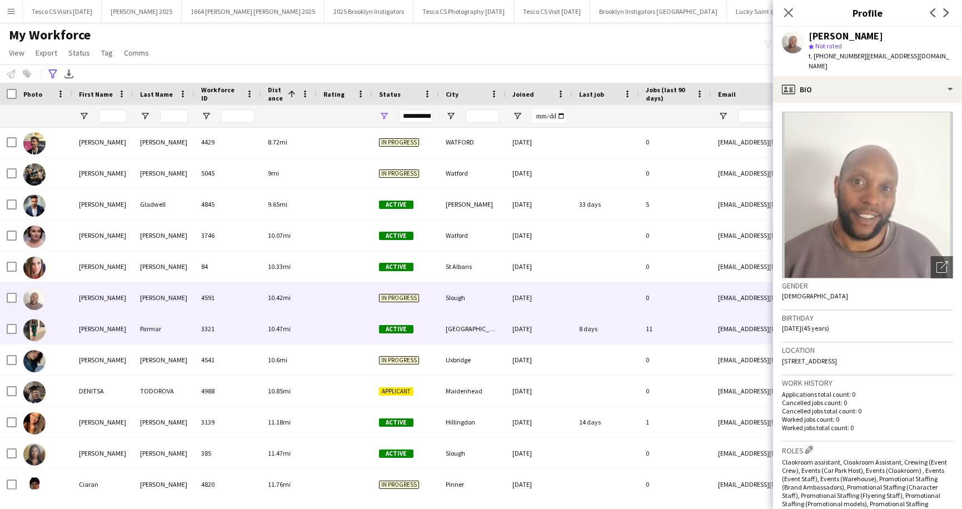
click at [91, 330] on div "Shivani" at bounding box center [102, 329] width 61 height 31
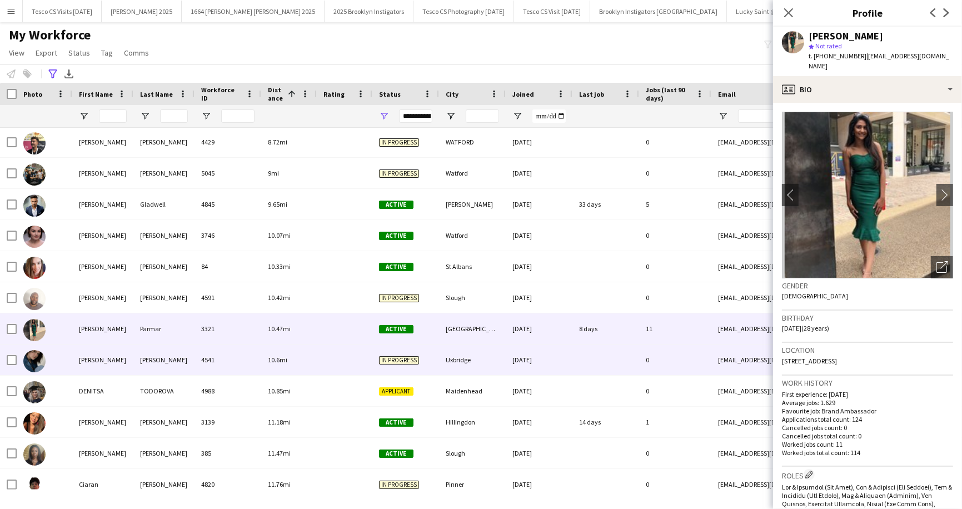
click at [91, 357] on div "Amy" at bounding box center [102, 360] width 61 height 31
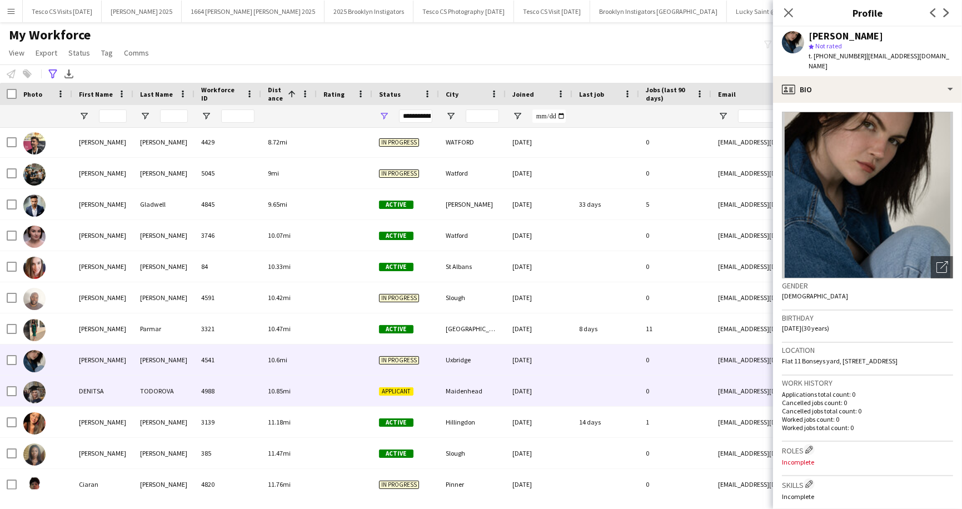
click at [92, 389] on div "DENITSA" at bounding box center [102, 391] width 61 height 31
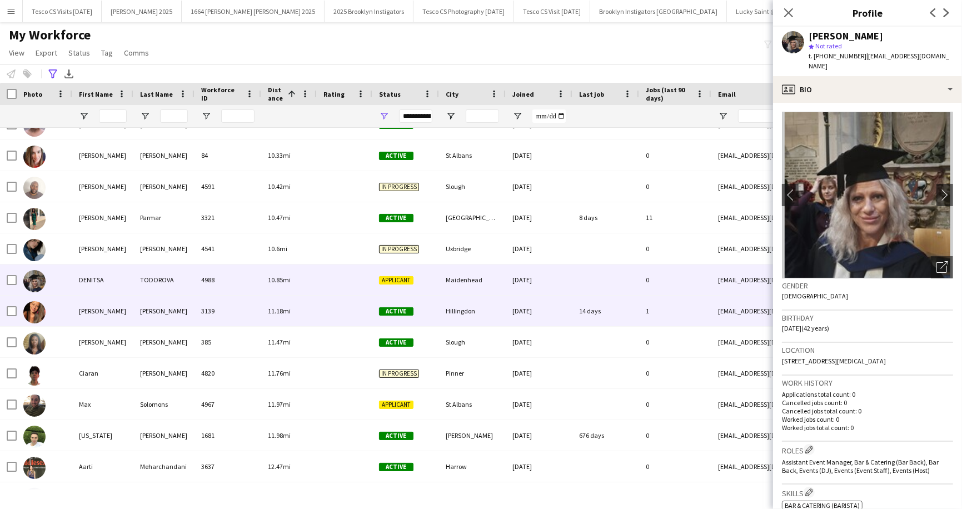
click at [96, 314] on div "Sarita" at bounding box center [102, 311] width 61 height 31
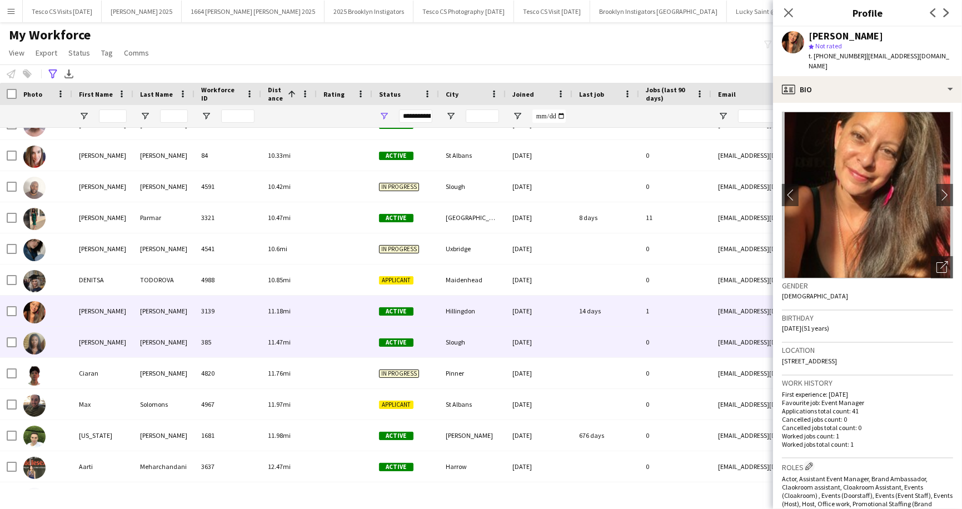
click at [94, 342] on div "Tishana" at bounding box center [102, 342] width 61 height 31
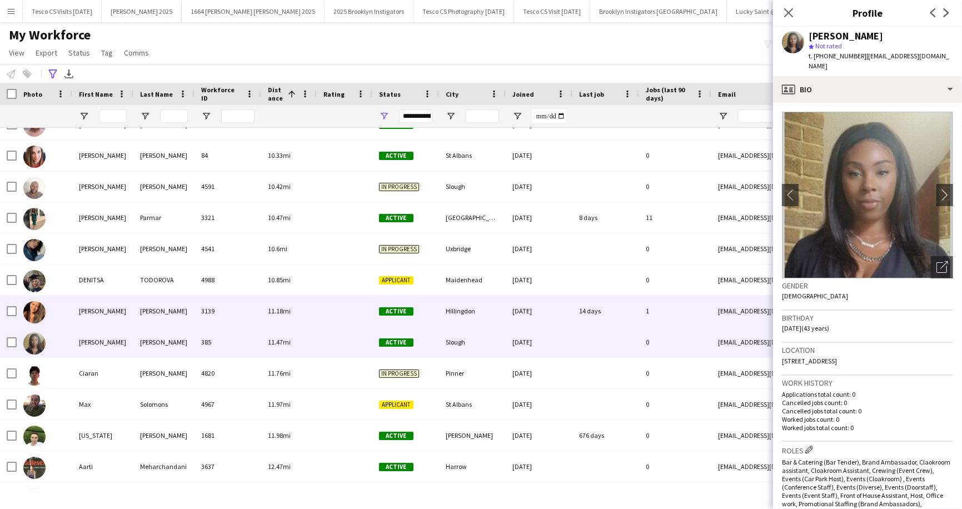
click at [83, 313] on div "Sarita" at bounding box center [102, 311] width 61 height 31
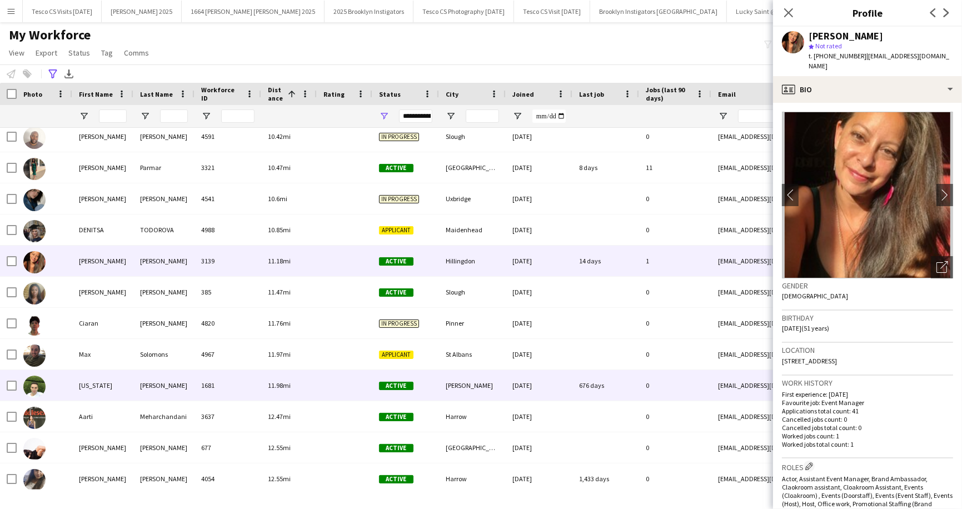
scroll to position [257, 0]
click at [106, 384] on div "Texas" at bounding box center [102, 385] width 61 height 31
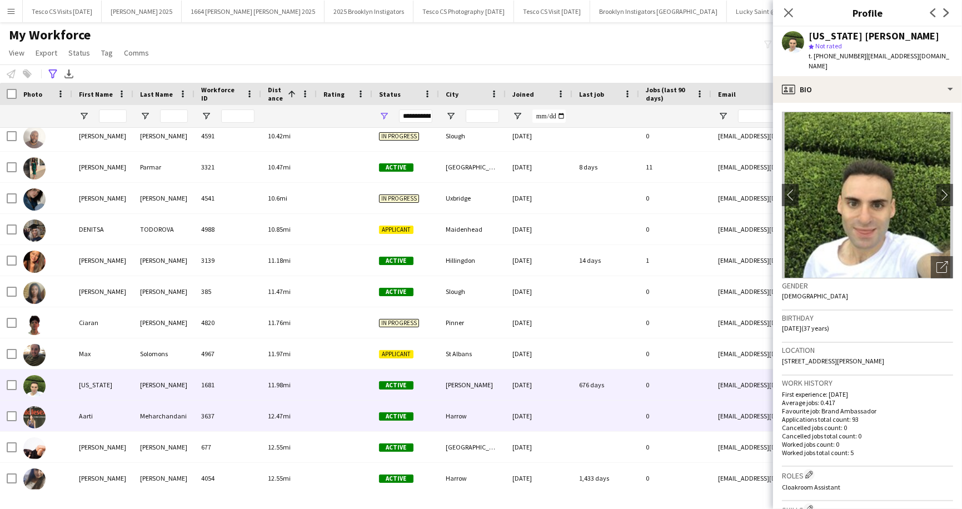
click at [88, 414] on div "Aarti" at bounding box center [102, 416] width 61 height 31
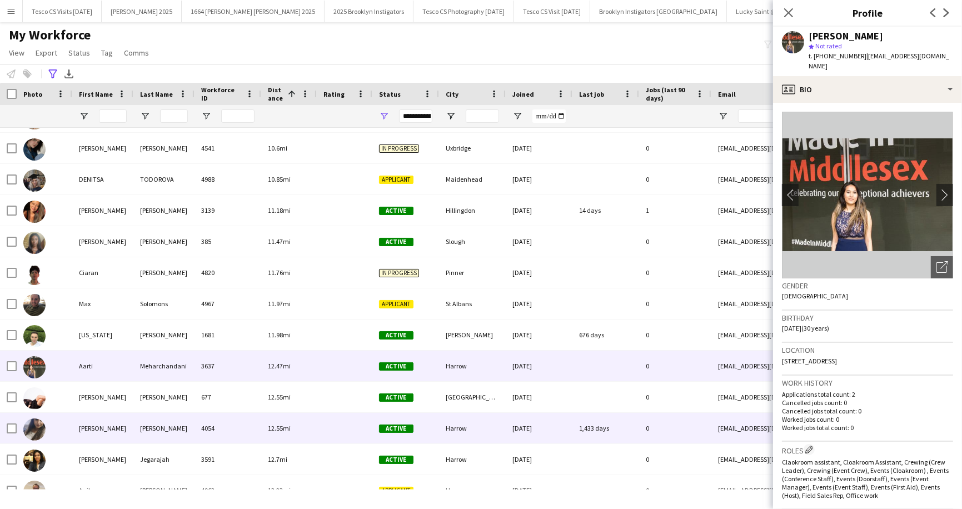
scroll to position [312, 0]
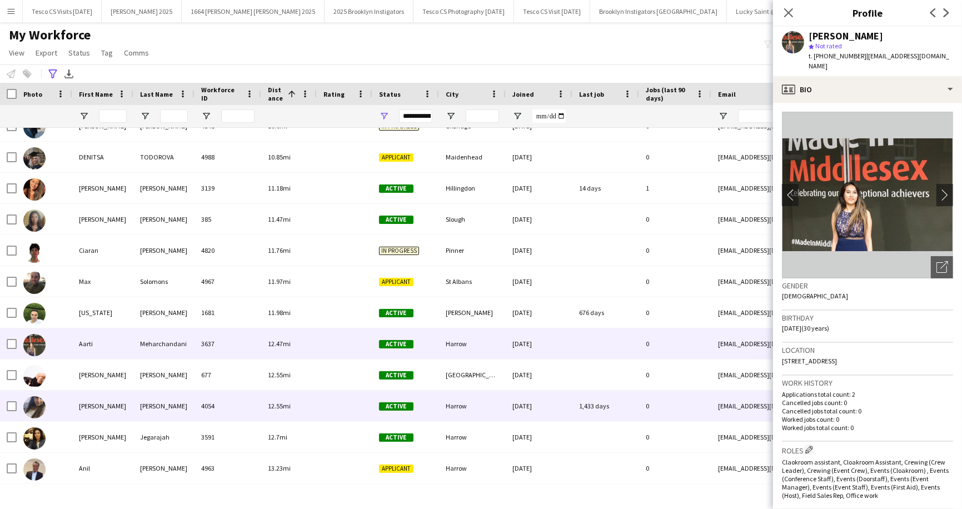
click at [143, 403] on div "Chohan" at bounding box center [163, 406] width 61 height 31
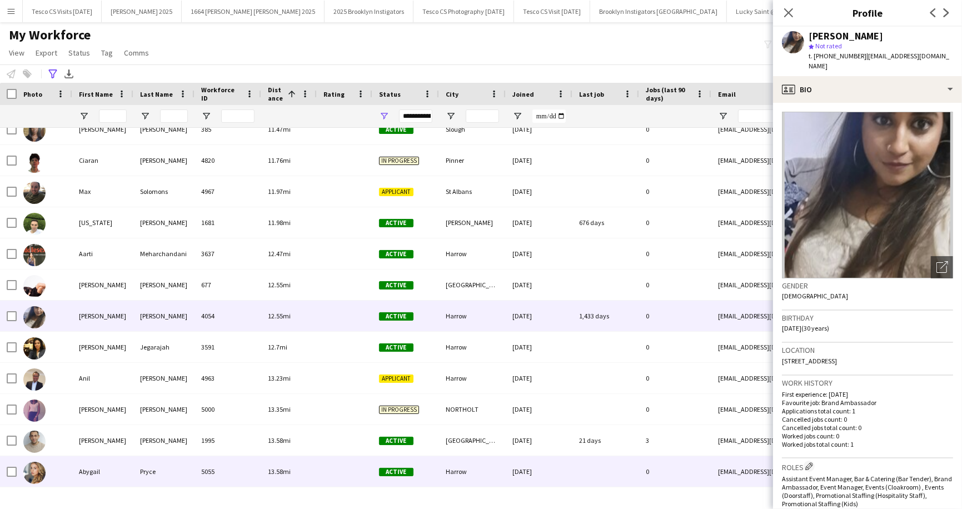
scroll to position [425, 0]
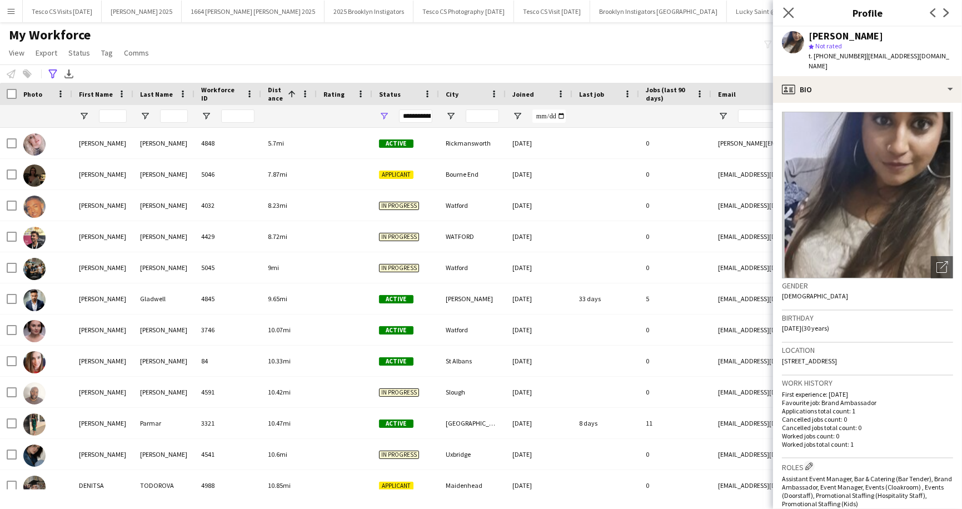
click at [790, 7] on icon "Close pop-in" at bounding box center [788, 12] width 11 height 11
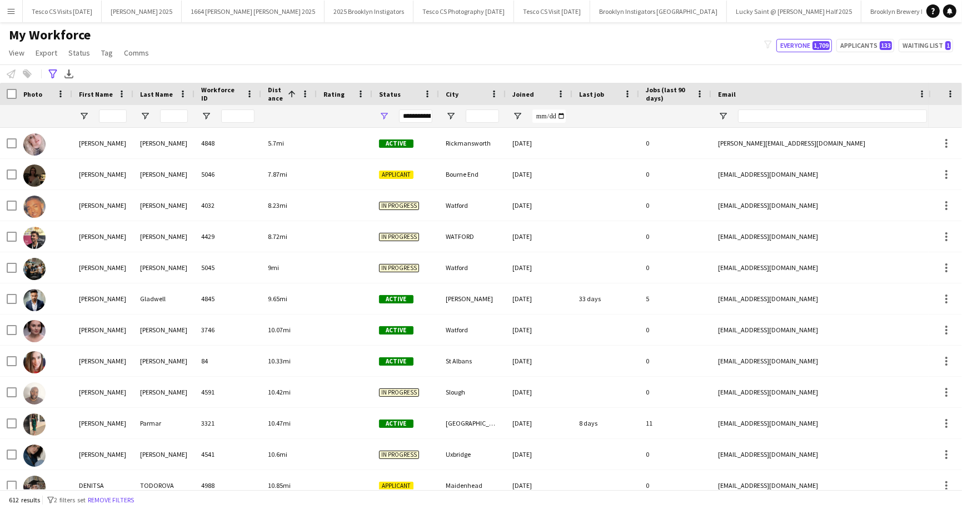
click at [464, 42] on div "My Workforce View Views Default view New view Update view Delete view Edit name…" at bounding box center [481, 46] width 962 height 38
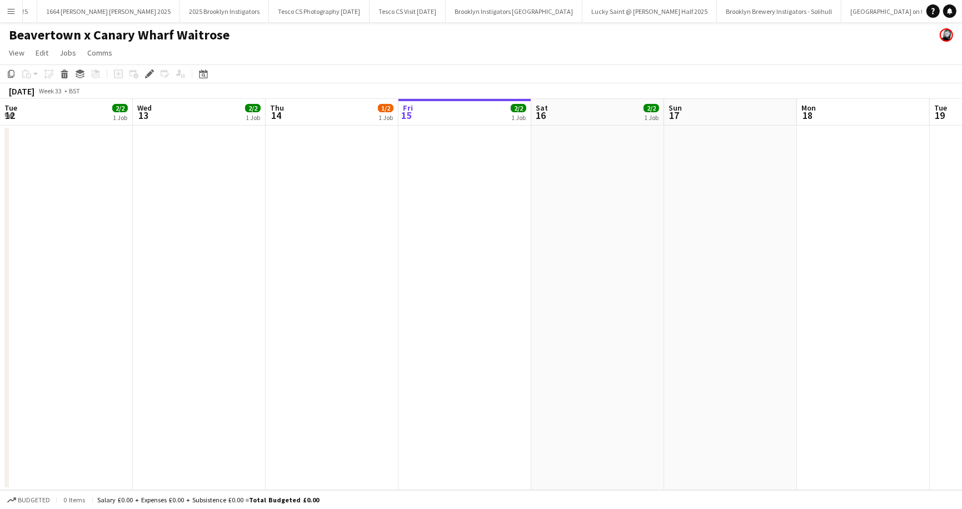
scroll to position [0, 382]
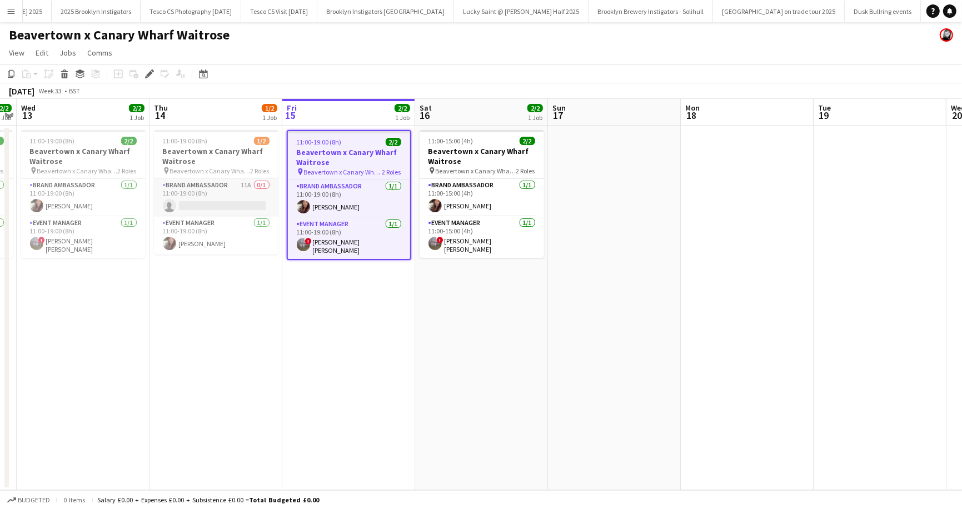
click at [236, 206] on app-card-role "Brand Ambassador 11A 0/1 11:00-19:00 (8h) single-neutral-actions" at bounding box center [216, 198] width 125 height 38
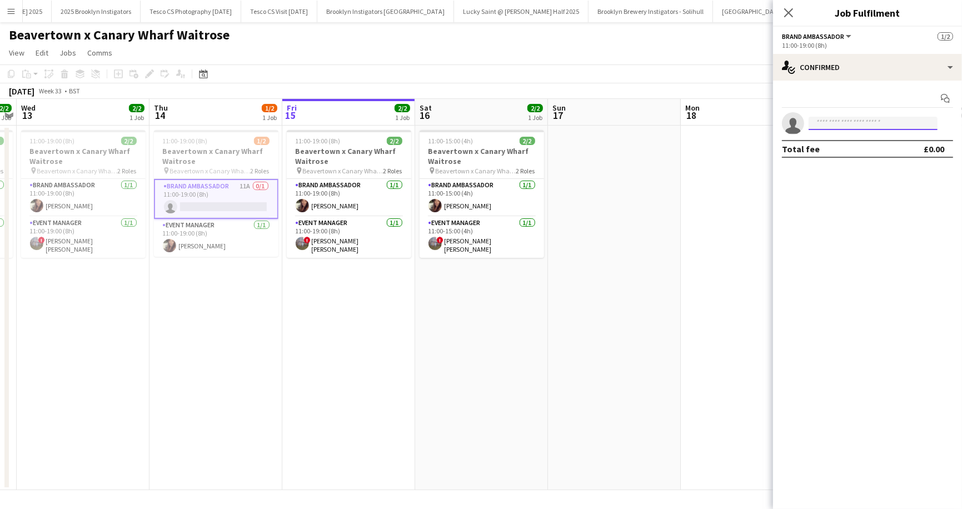
click at [822, 125] on input at bounding box center [873, 123] width 129 height 13
click at [200, 206] on app-card-role "Brand Ambassador 11A 0/1 11:00-19:00 (8h) single-neutral-actions" at bounding box center [216, 199] width 125 height 40
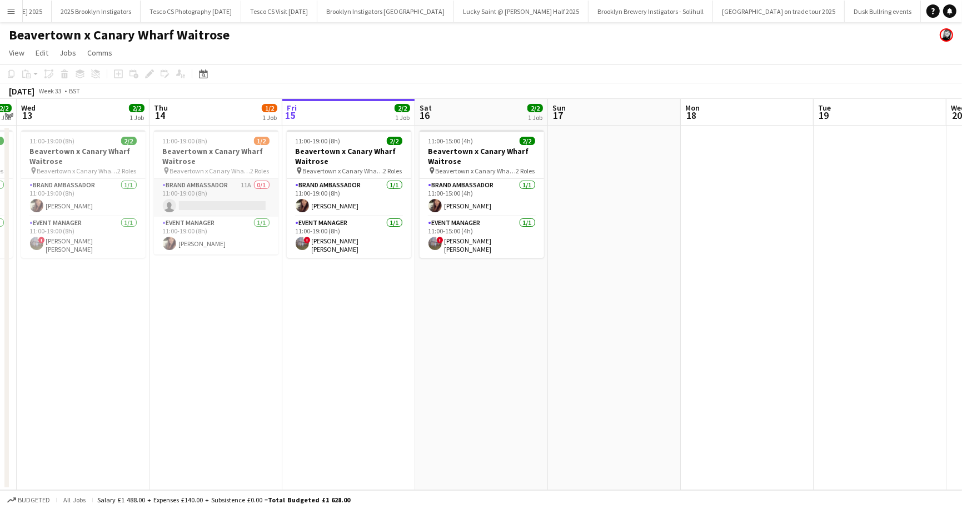
click at [183, 207] on app-card-role "Brand Ambassador 11A 0/1 11:00-19:00 (8h) single-neutral-actions" at bounding box center [216, 198] width 125 height 38
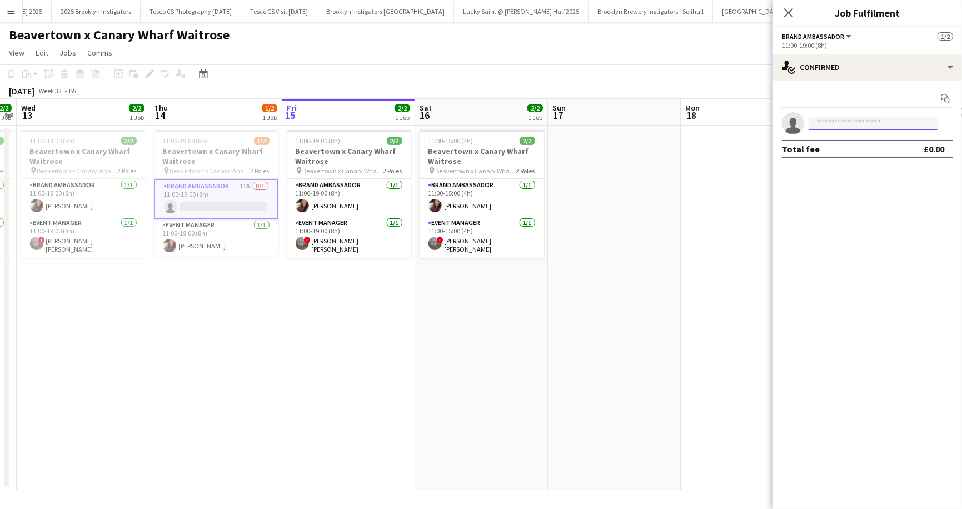
click at [868, 125] on input at bounding box center [873, 123] width 129 height 13
type input "***"
click at [869, 151] on span "abygail_x@hotmail.co.uk" at bounding box center [873, 148] width 111 height 9
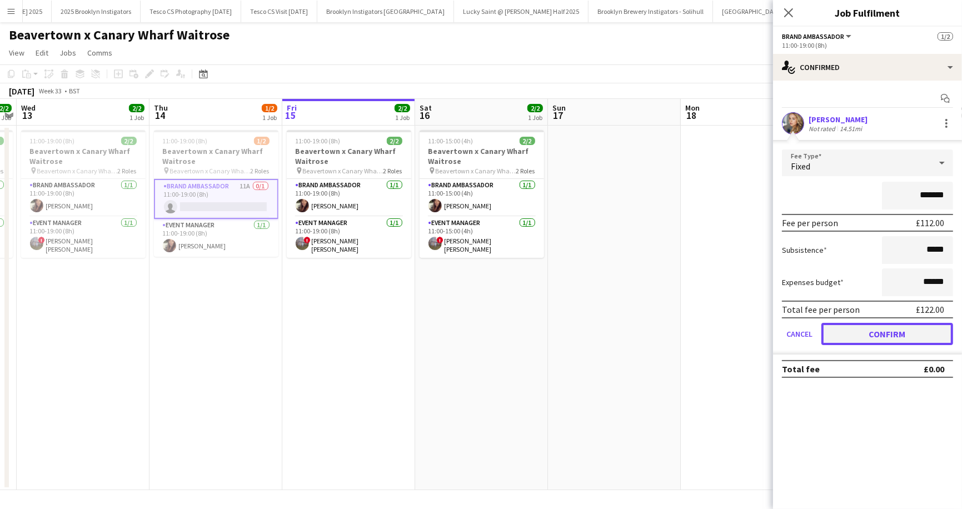
click at [869, 333] on button "Confirm" at bounding box center [888, 334] width 132 height 22
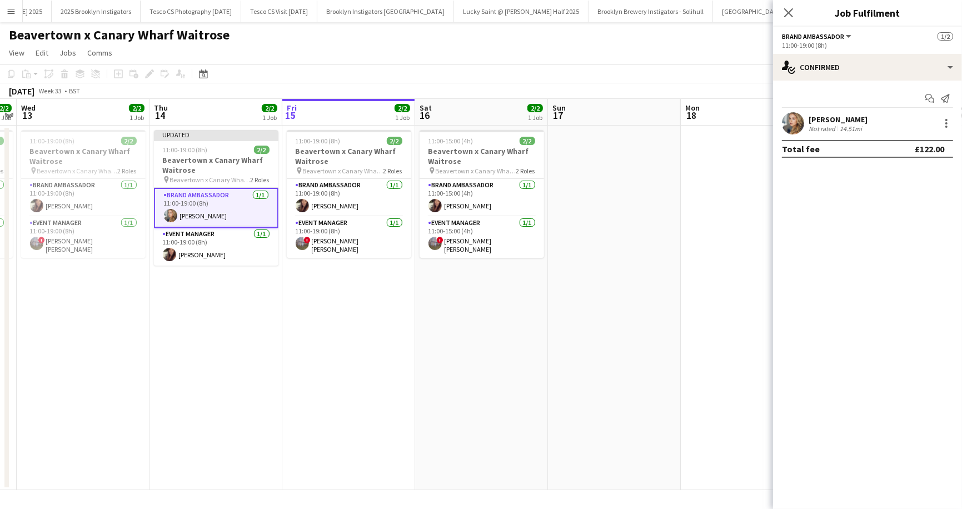
click at [666, 47] on app-page-menu "View Day view expanded Day view collapsed Month view Date picker Jump to today …" at bounding box center [481, 53] width 962 height 21
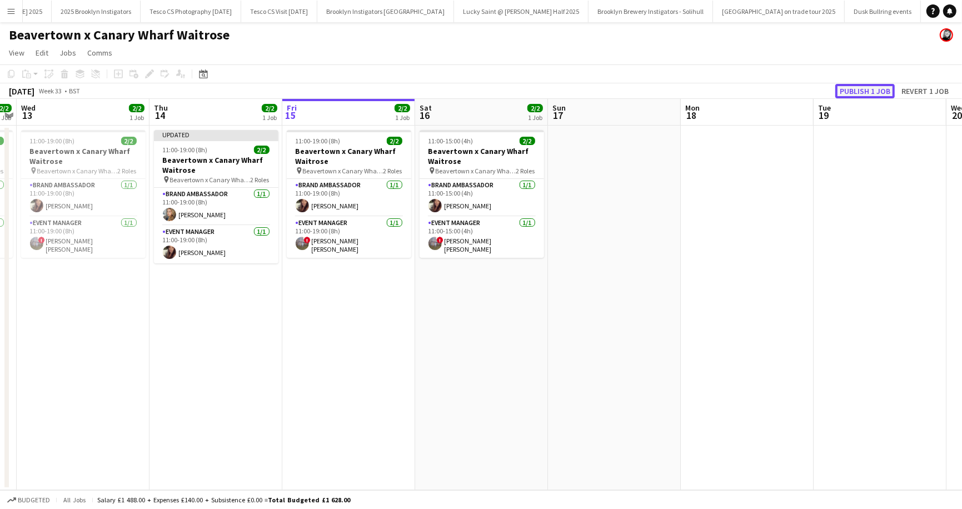
click at [869, 96] on button "Publish 1 job" at bounding box center [865, 91] width 59 height 14
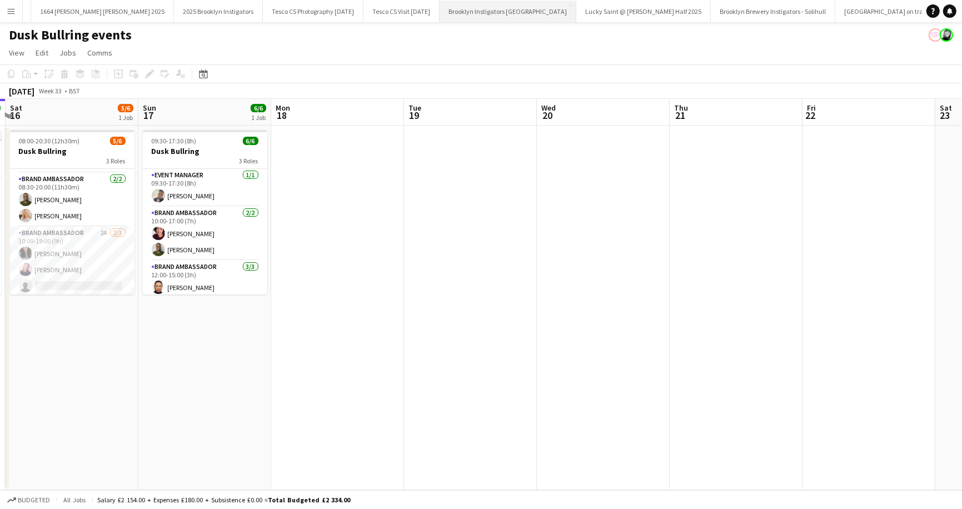
click at [440, 17] on button "Brooklyn Instigators Dulwich Close" at bounding box center [508, 12] width 137 height 22
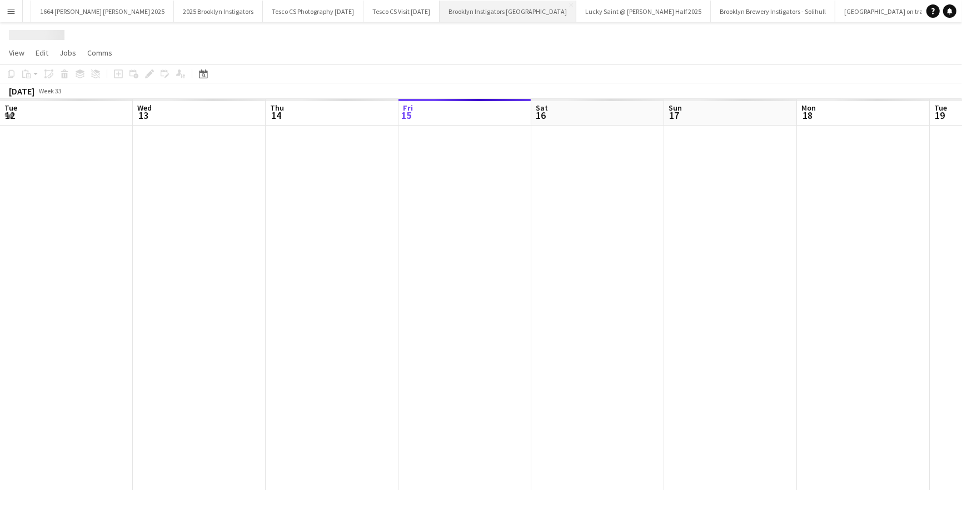
scroll to position [0, 266]
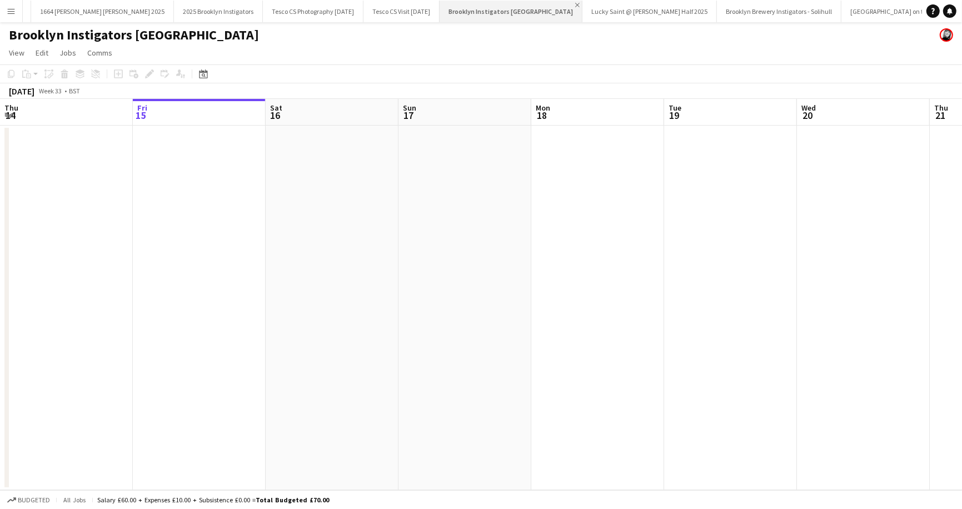
click at [575, 4] on app-icon "Close" at bounding box center [577, 5] width 4 height 4
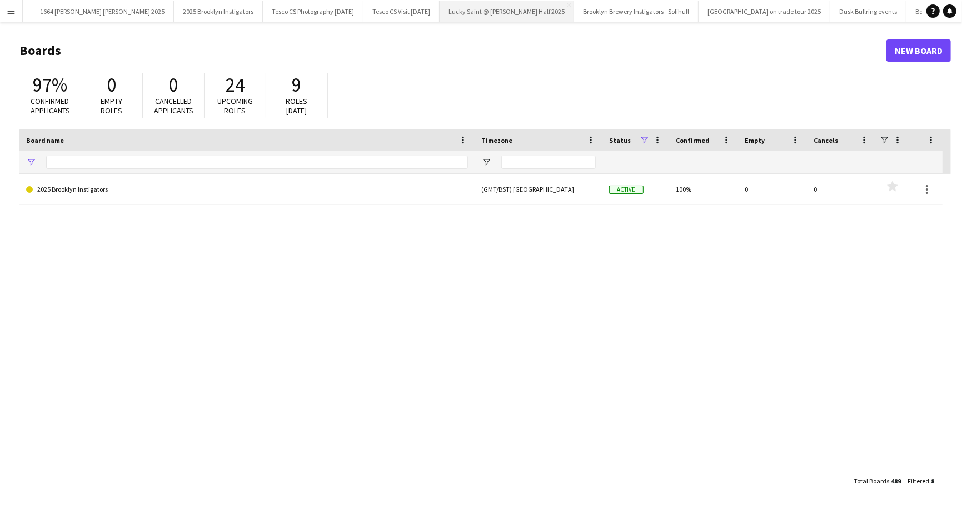
type input "********"
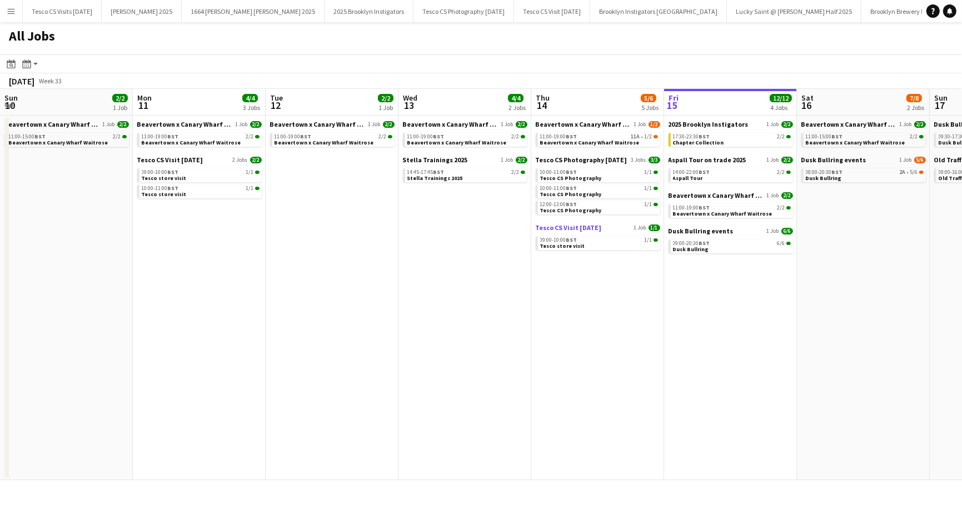
scroll to position [0, 301]
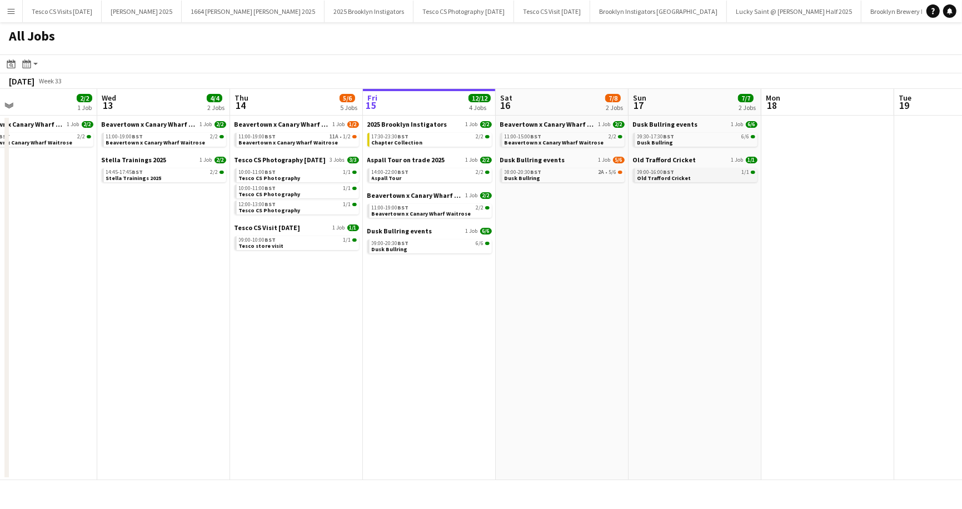
click at [662, 175] on span "Old Trafford Cricket" at bounding box center [665, 178] width 54 height 7
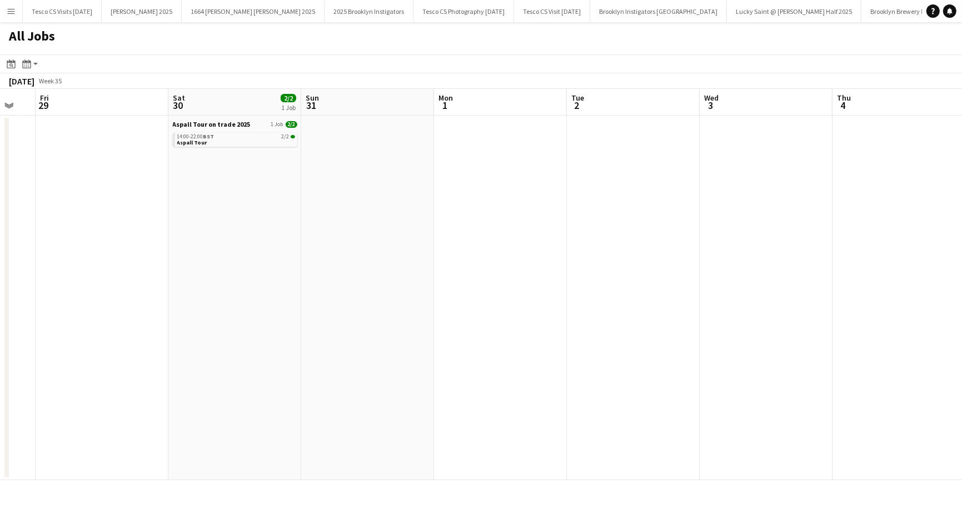
scroll to position [0, 374]
click at [716, 146] on app-date-cell at bounding box center [755, 298] width 133 height 365
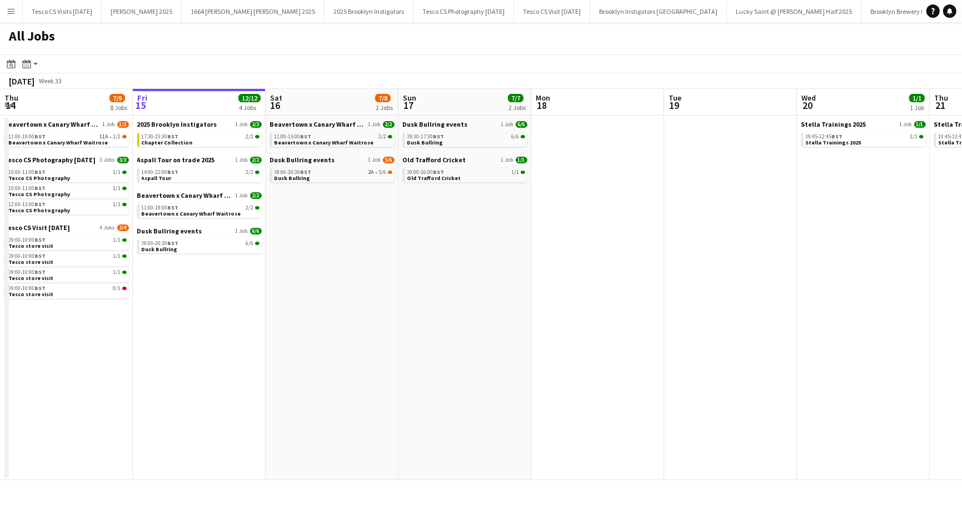
click at [12, 11] on app-icon "Menu" at bounding box center [11, 11] width 9 height 9
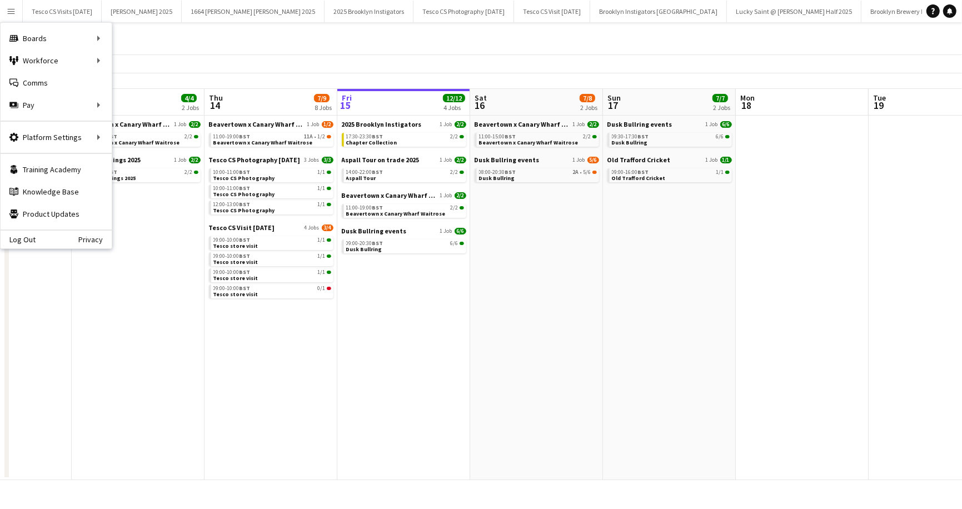
scroll to position [0, 326]
click at [249, 231] on span "Tesco CS Visit [DATE]" at bounding box center [243, 228] width 66 height 8
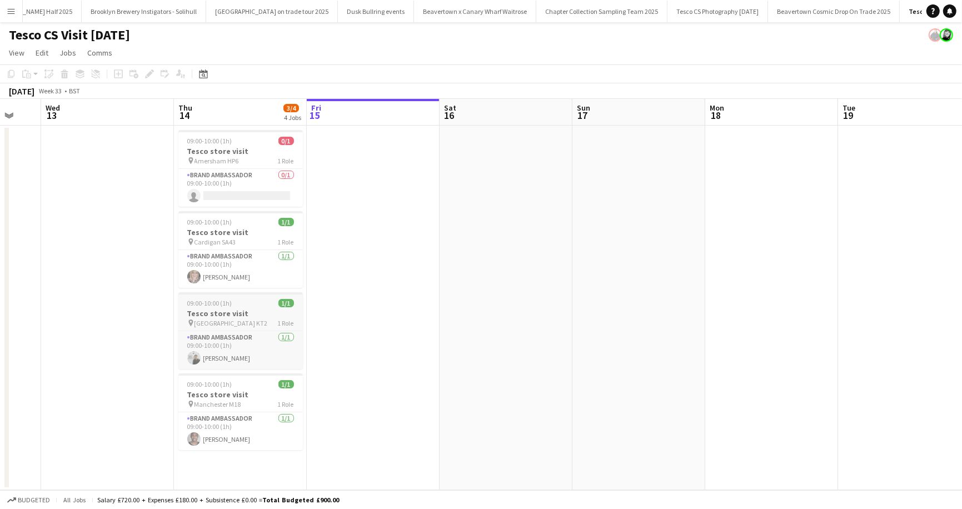
scroll to position [0, 345]
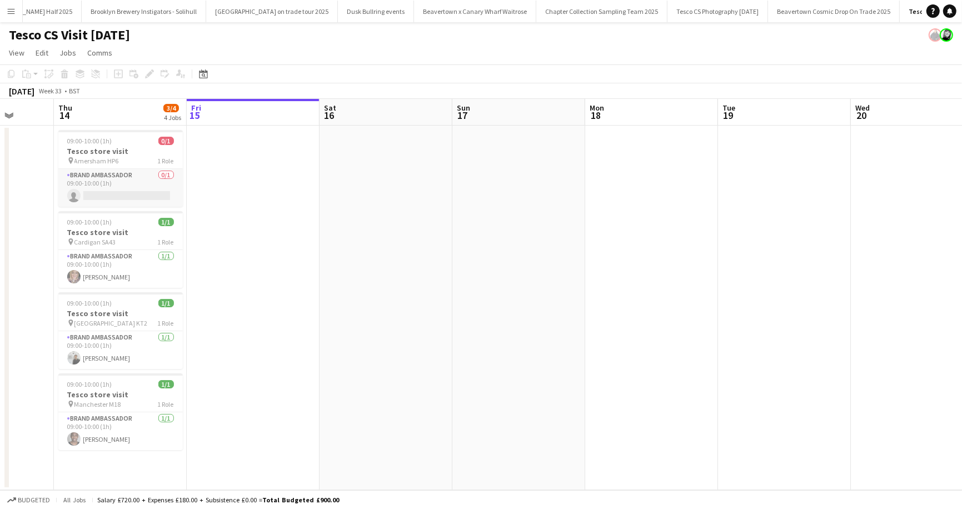
click at [168, 175] on app-card-role "Brand Ambassador 0/1 09:00-10:00 (1h) single-neutral-actions" at bounding box center [120, 188] width 125 height 38
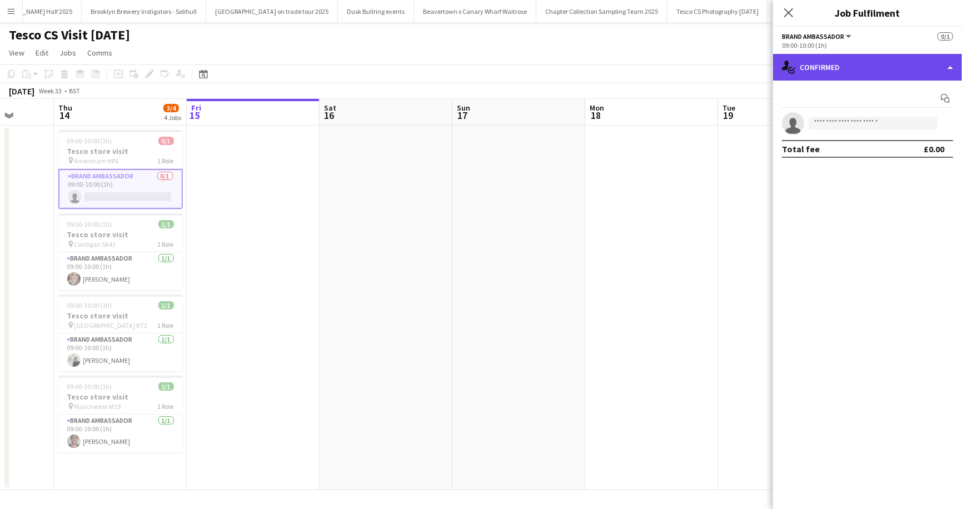
click at [950, 66] on div "single-neutral-actions-check-2 Confirmed" at bounding box center [867, 67] width 189 height 27
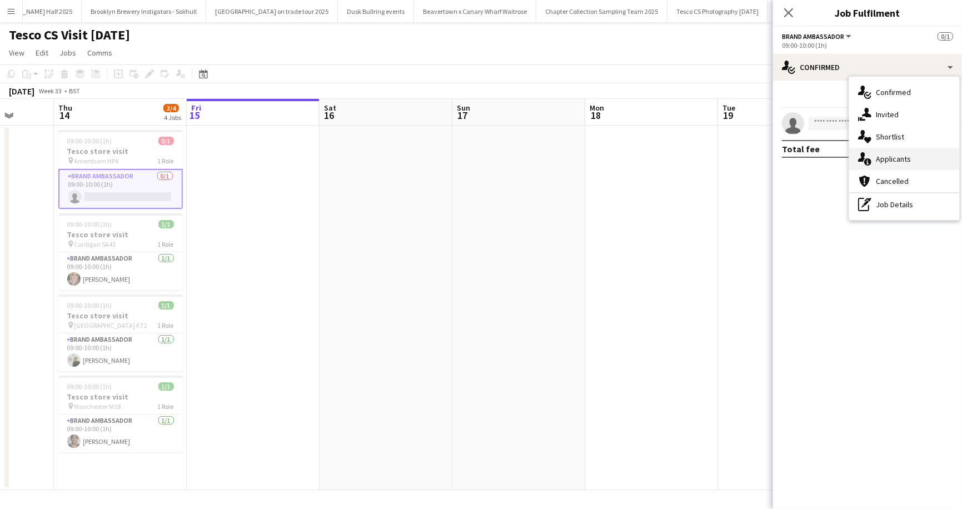
click at [933, 154] on div "single-neutral-actions-information Applicants" at bounding box center [905, 159] width 110 height 22
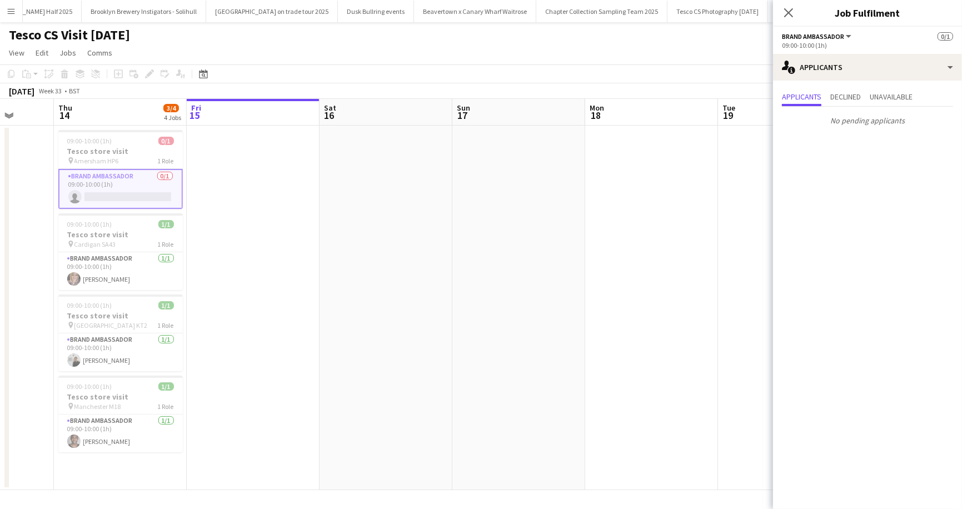
click at [669, 42] on div "Tesco CS Visit August 2025" at bounding box center [481, 32] width 962 height 21
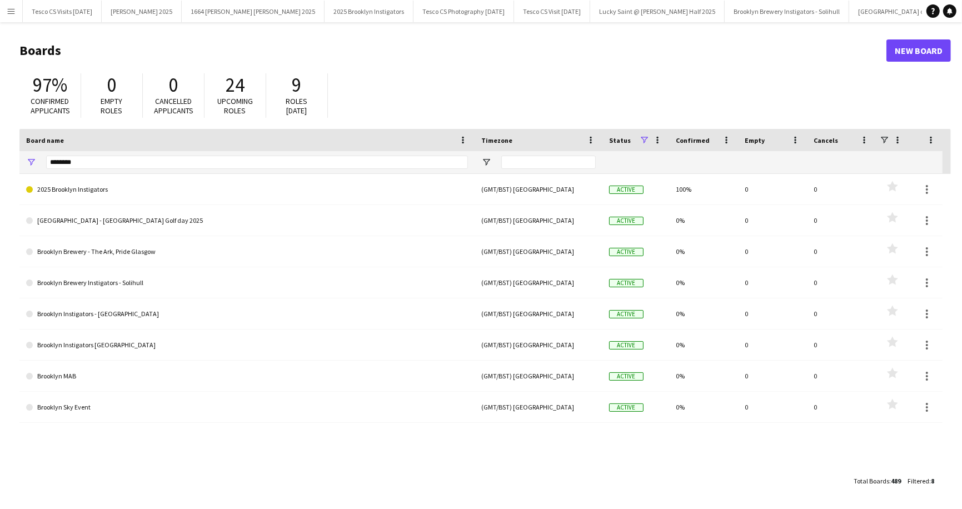
scroll to position [0, 151]
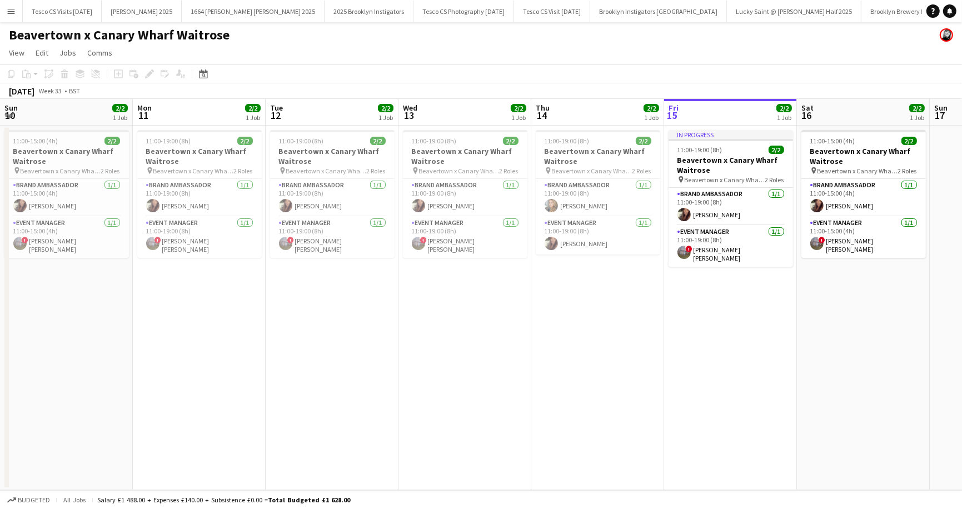
scroll to position [0, 382]
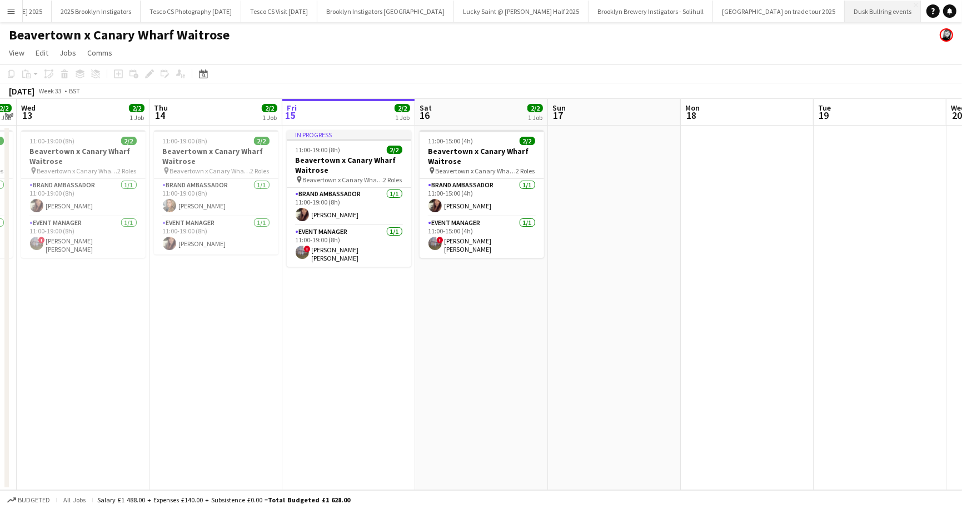
click at [845, 6] on button "Dusk Bullring events Close" at bounding box center [883, 12] width 76 height 22
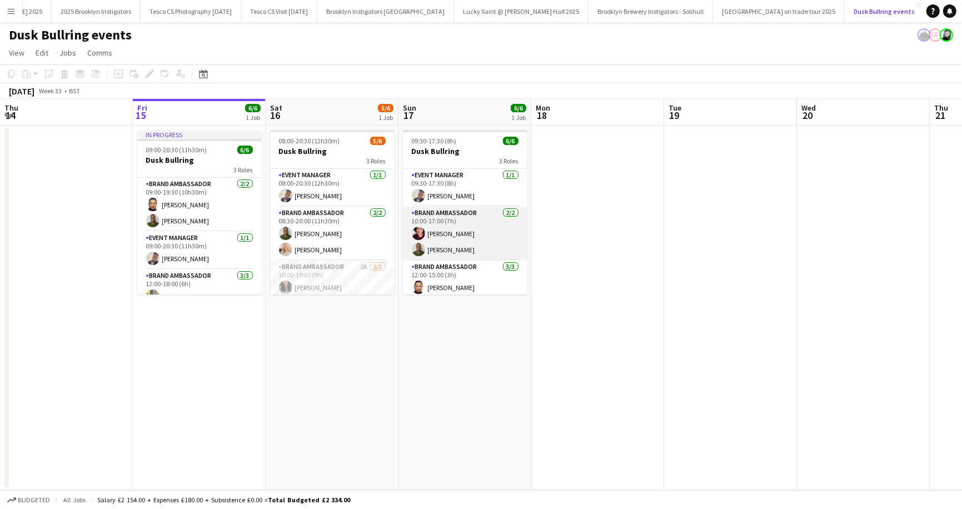
scroll to position [36, 0]
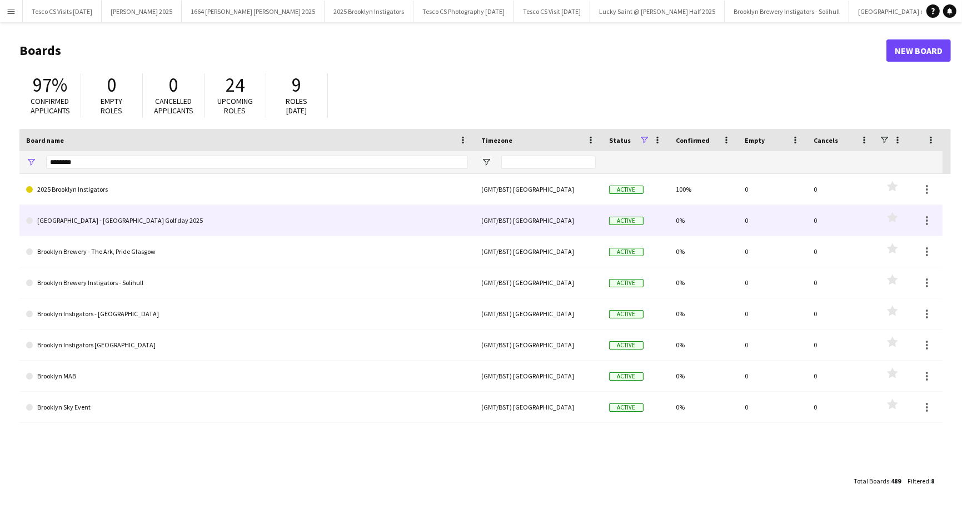
scroll to position [0, 151]
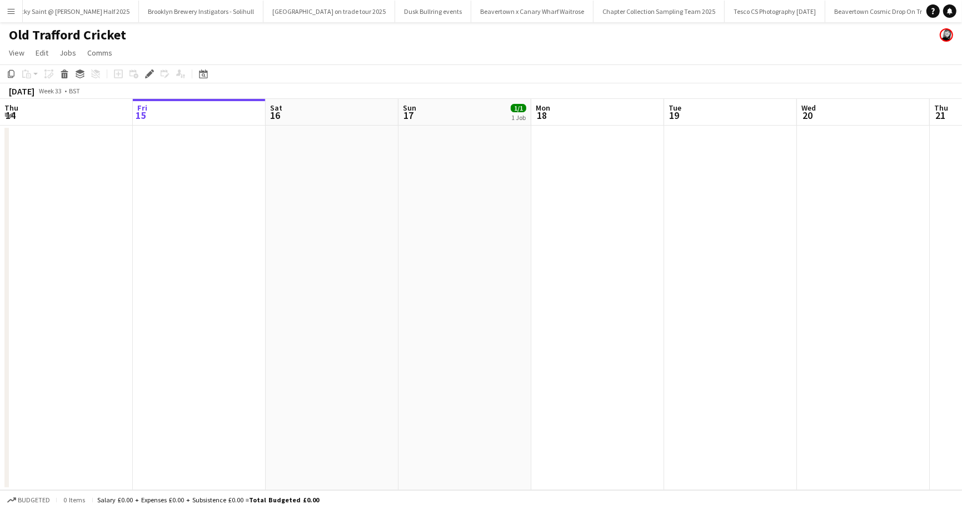
scroll to position [0, 382]
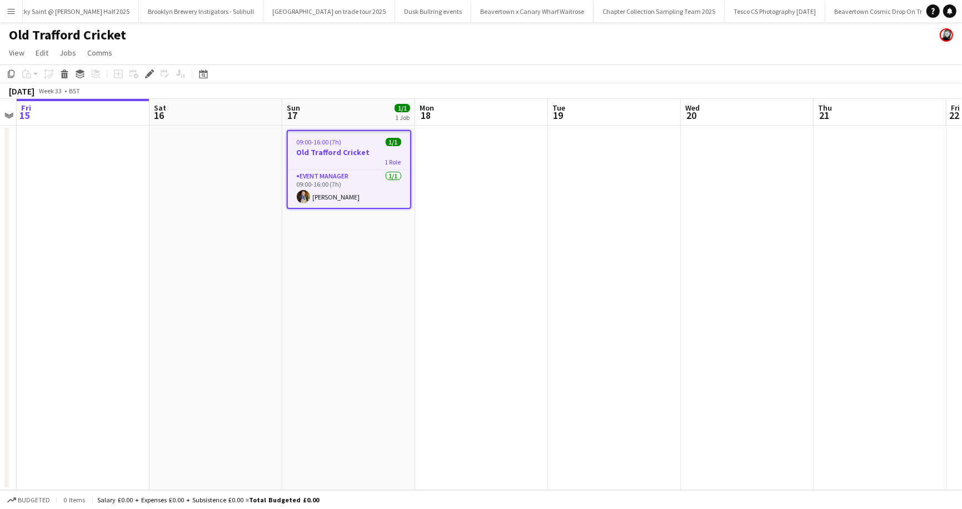
click at [264, 48] on app-page-menu "View Day view expanded Day view collapsed Month view Date picker Jump to [DATE]…" at bounding box center [481, 53] width 962 height 21
